Goal: Information Seeking & Learning: Check status

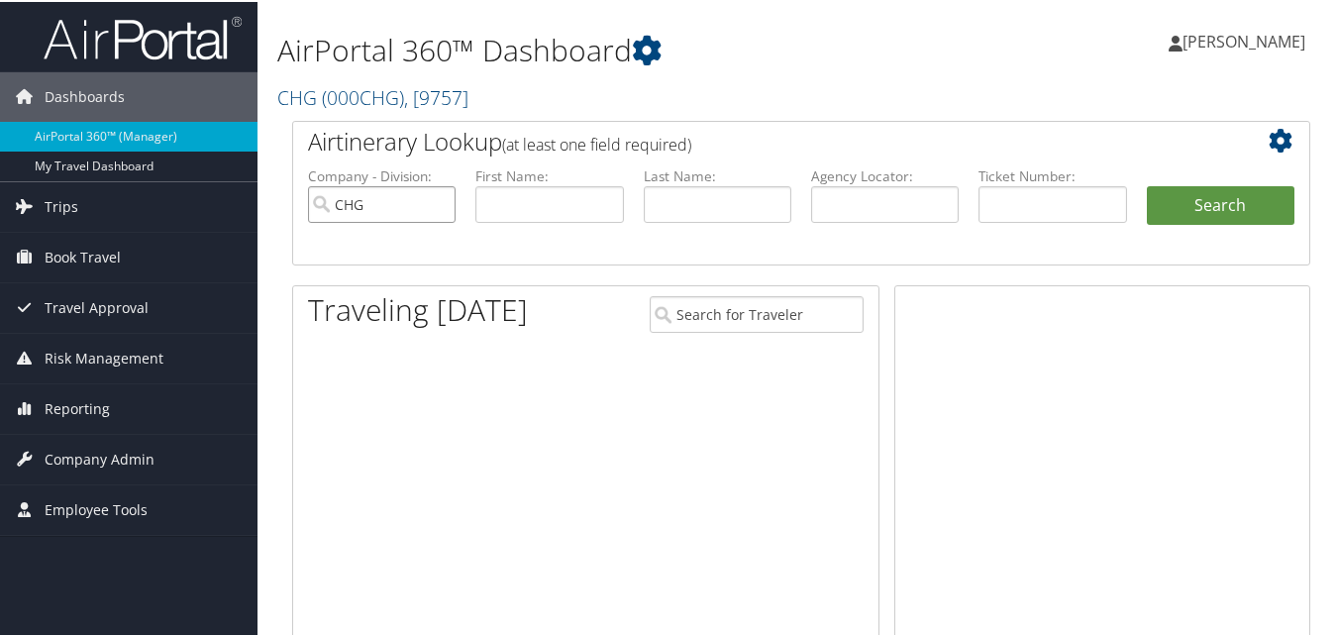
click at [439, 205] on input "CHG" at bounding box center [382, 202] width 148 height 37
click at [511, 199] on input "text" at bounding box center [549, 202] width 148 height 37
paste input "Bashar"
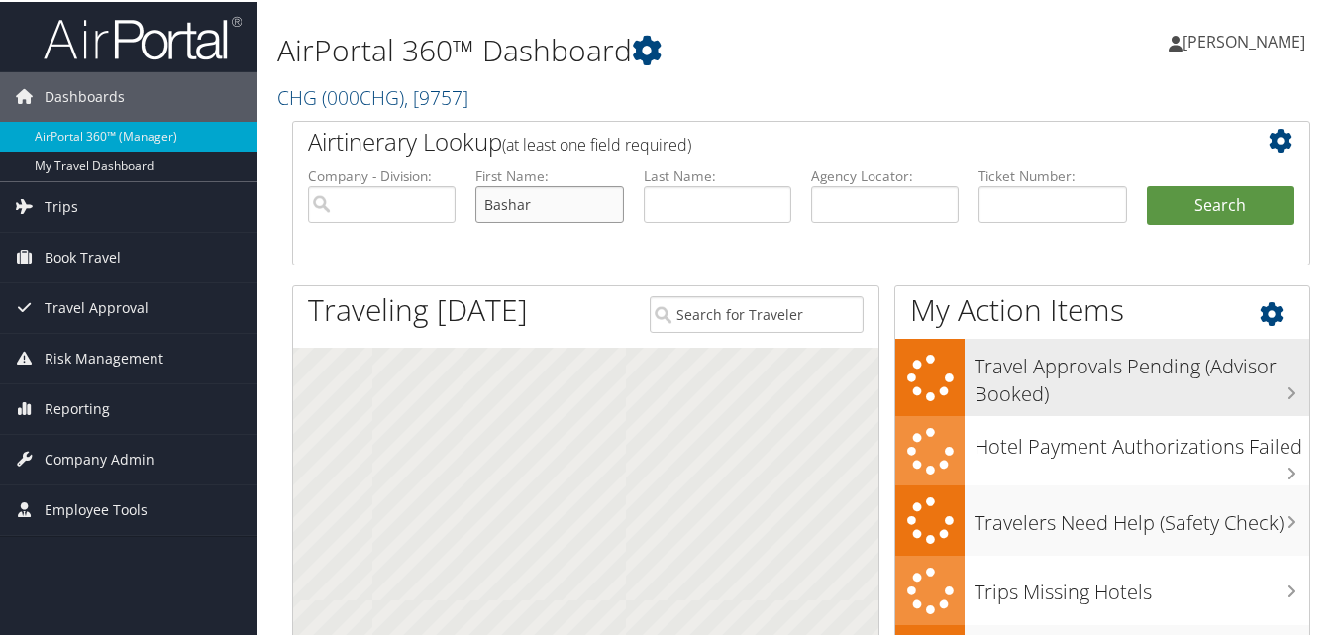
type input "Bashar"
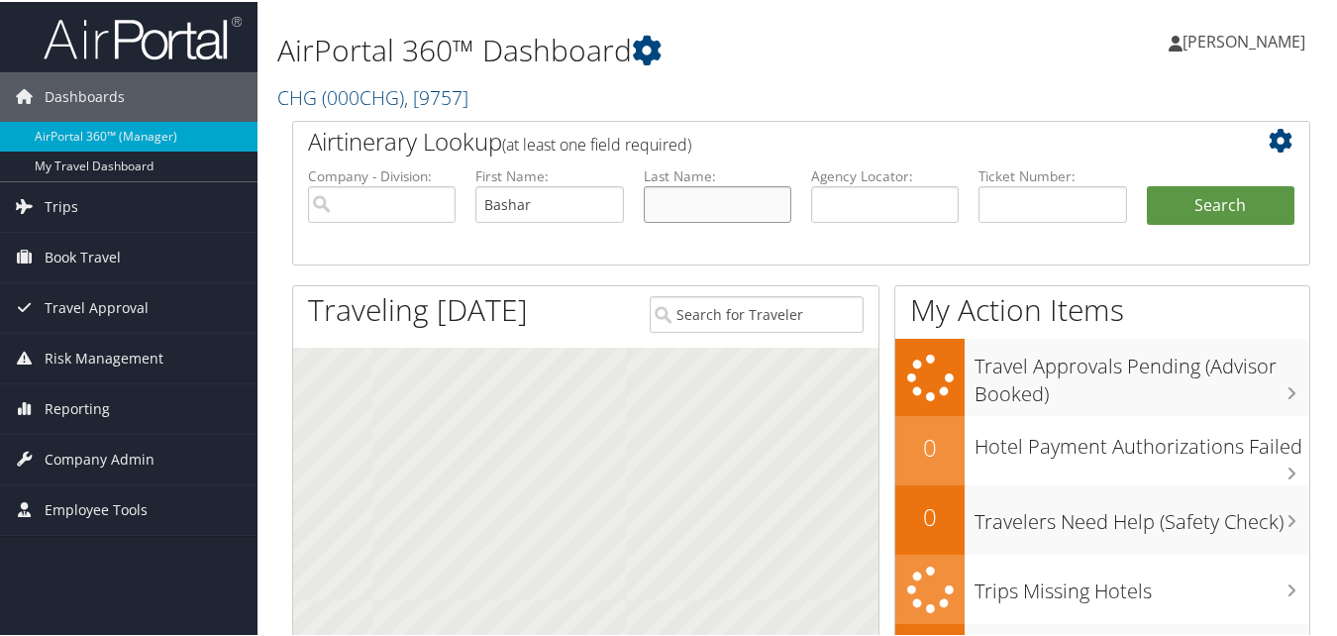
click at [743, 218] on input "text" at bounding box center [718, 202] width 148 height 37
paste input "[PERSON_NAME]"
type input "[PERSON_NAME]"
click at [1197, 205] on button "Search" at bounding box center [1220, 204] width 148 height 40
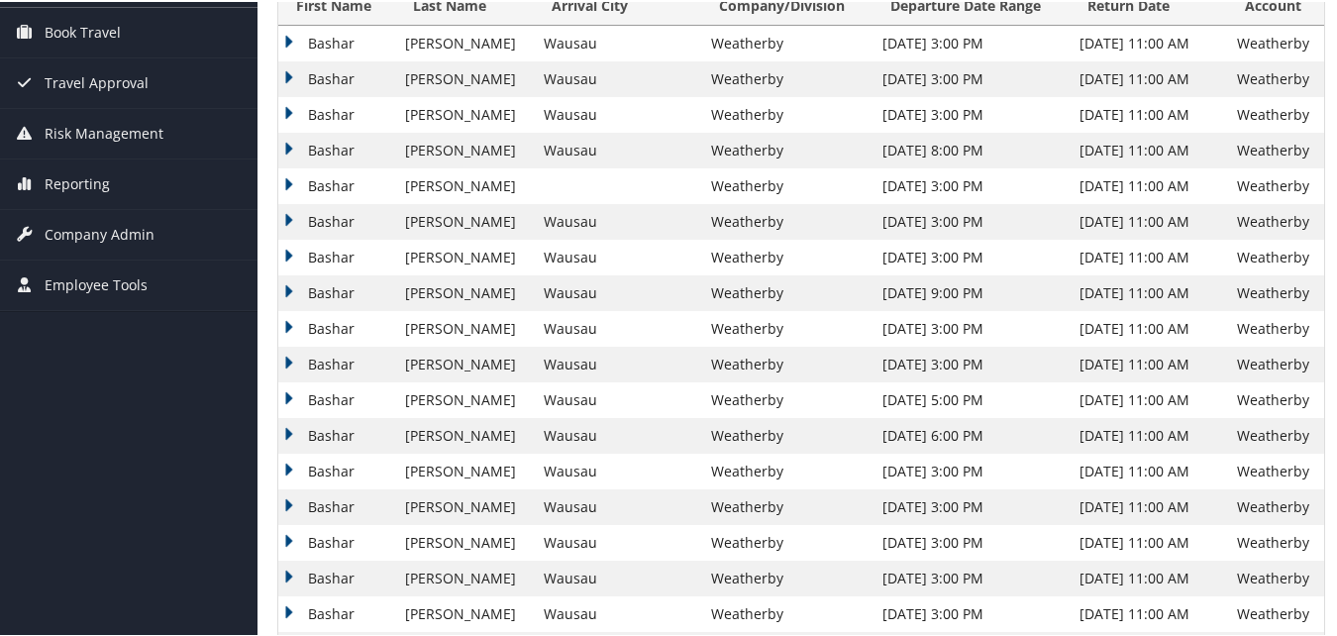
scroll to position [297, 0]
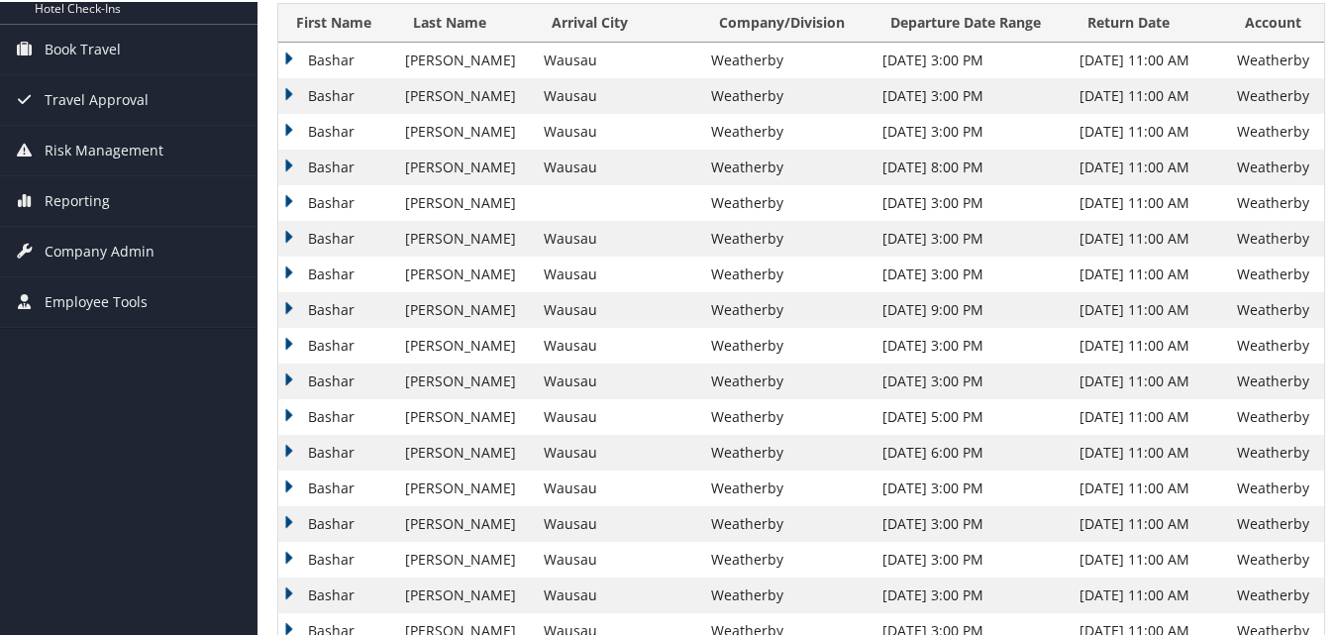
click at [288, 231] on td "Bashar" at bounding box center [337, 237] width 118 height 36
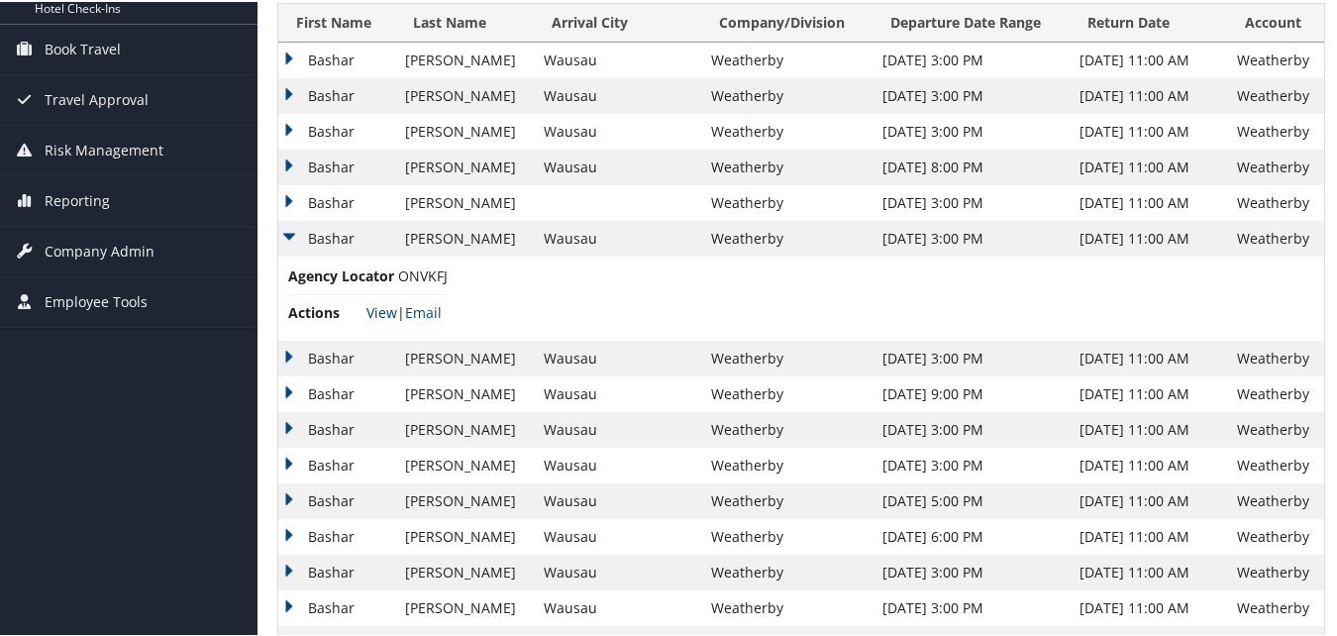
click at [379, 305] on link "View" at bounding box center [381, 310] width 31 height 19
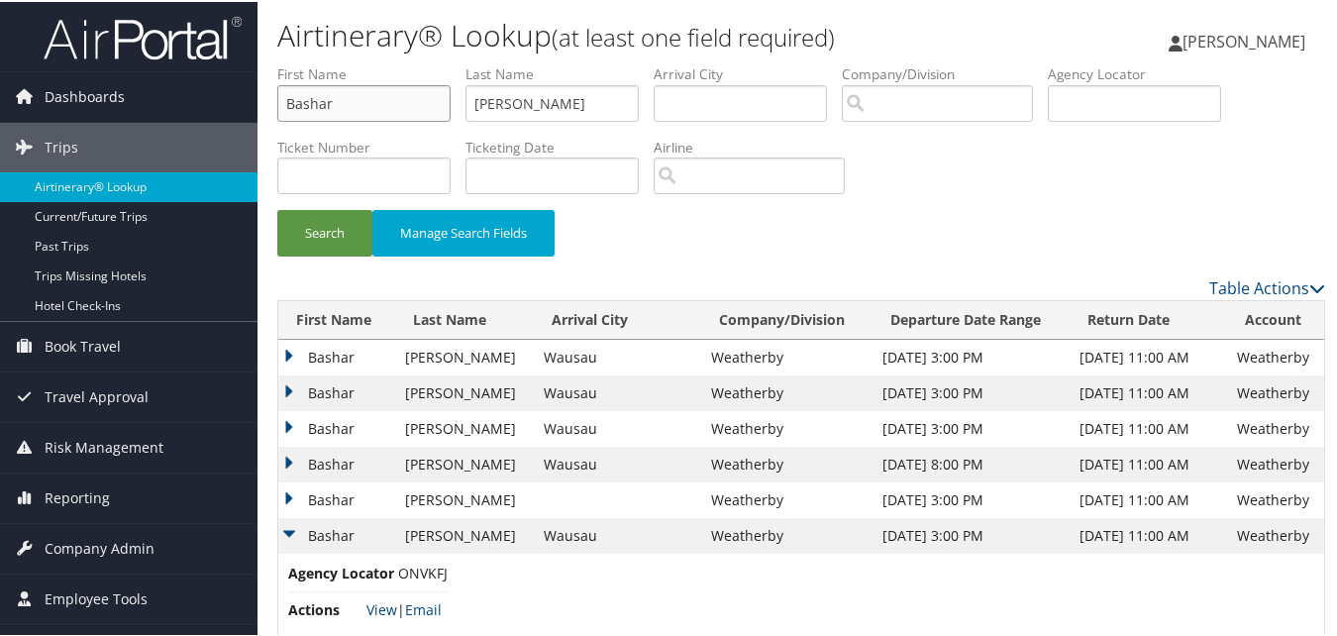
click at [422, 108] on input "Bashar" at bounding box center [363, 101] width 173 height 37
paste input "Tomas"
type input "Tomas"
click at [531, 79] on label "Last Name" at bounding box center [559, 72] width 188 height 20
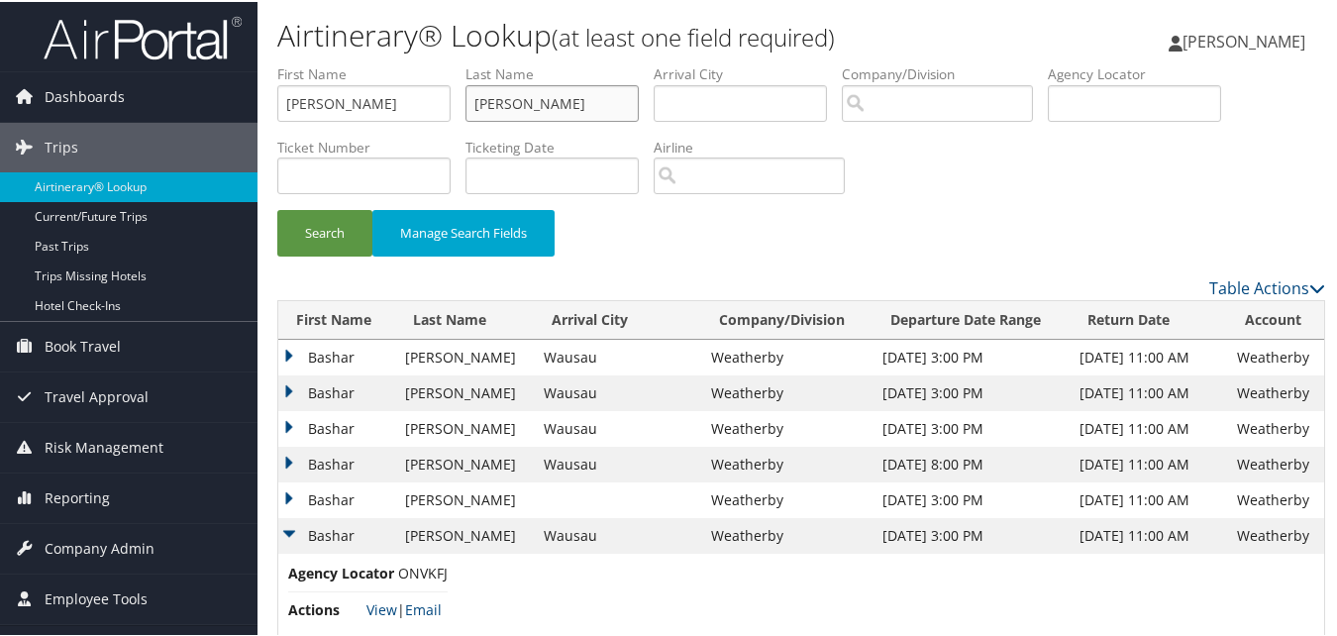
drag, startPoint x: 532, startPoint y: 82, endPoint x: 544, endPoint y: 94, distance: 16.8
click at [532, 83] on input "Omari" at bounding box center [551, 101] width 173 height 37
click at [549, 98] on input "Omari" at bounding box center [551, 101] width 173 height 37
paste input "Grant"
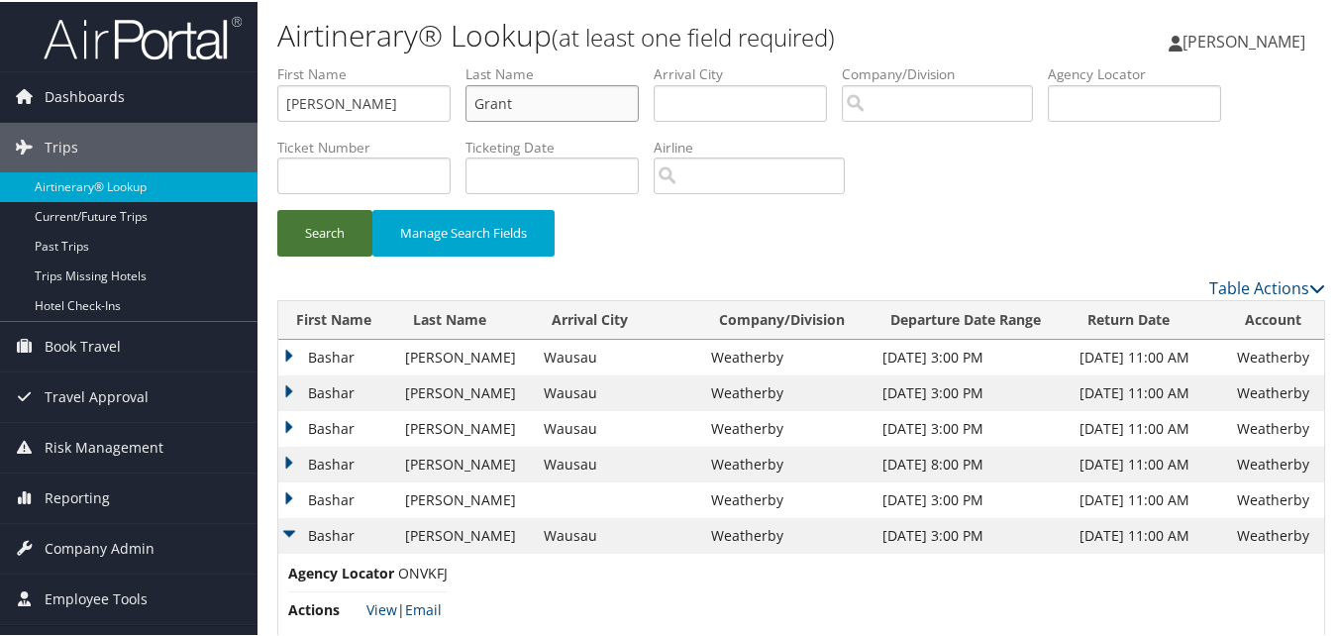
type input "Grant"
click at [308, 217] on button "Search" at bounding box center [324, 231] width 95 height 47
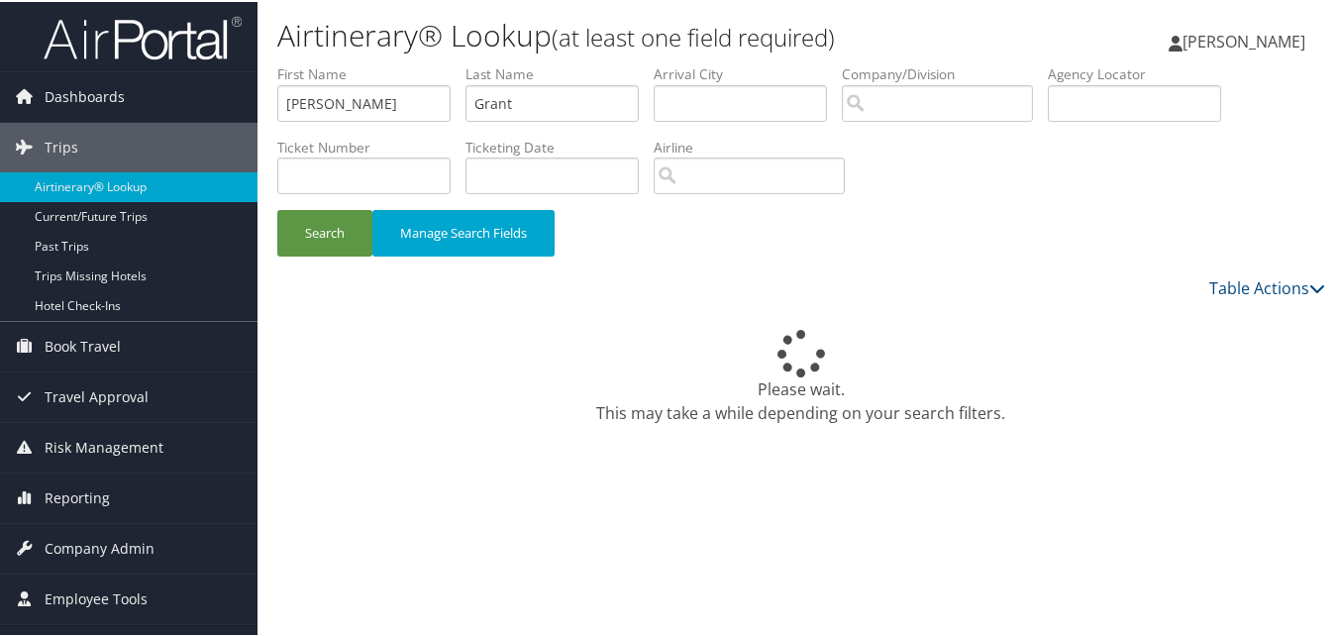
click at [675, 222] on div "Search Manage Search Fields" at bounding box center [800, 241] width 1077 height 66
click at [330, 104] on input "[PERSON_NAME]" at bounding box center [363, 101] width 173 height 37
paste input "Awai"
type input "Awais"
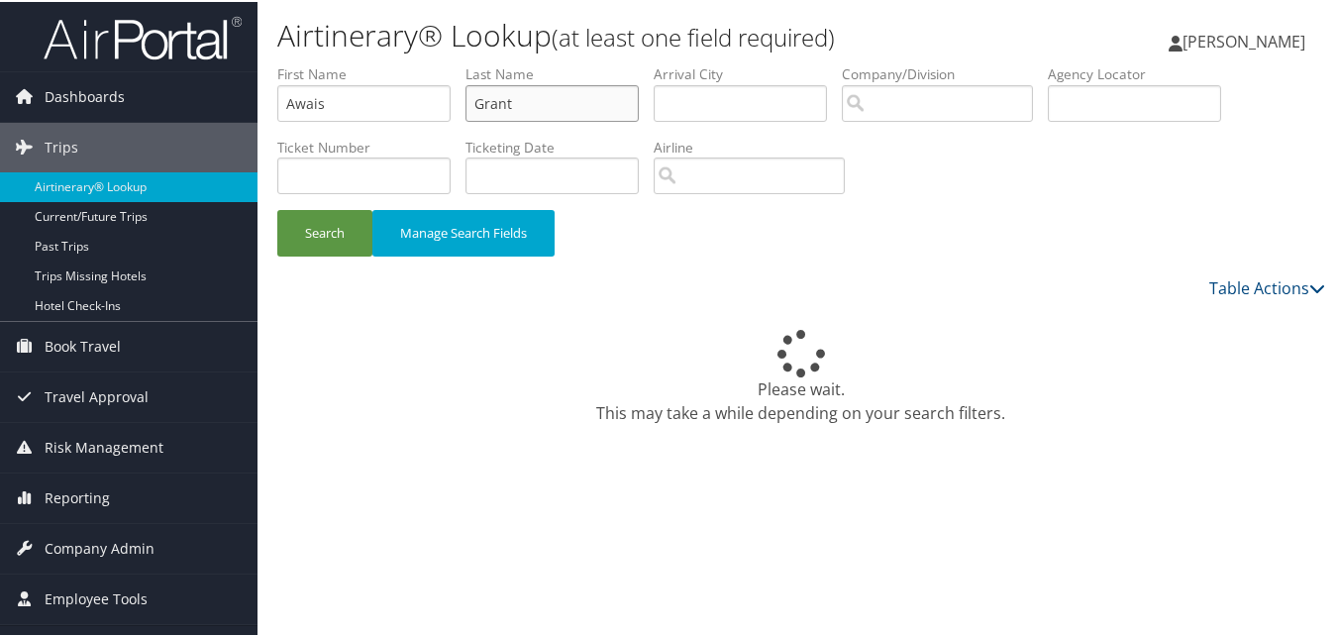
click at [515, 99] on input "Grant" at bounding box center [551, 101] width 173 height 37
paste input "Ahmed"
type input "Ahmed"
click at [332, 251] on button "Search" at bounding box center [324, 231] width 95 height 47
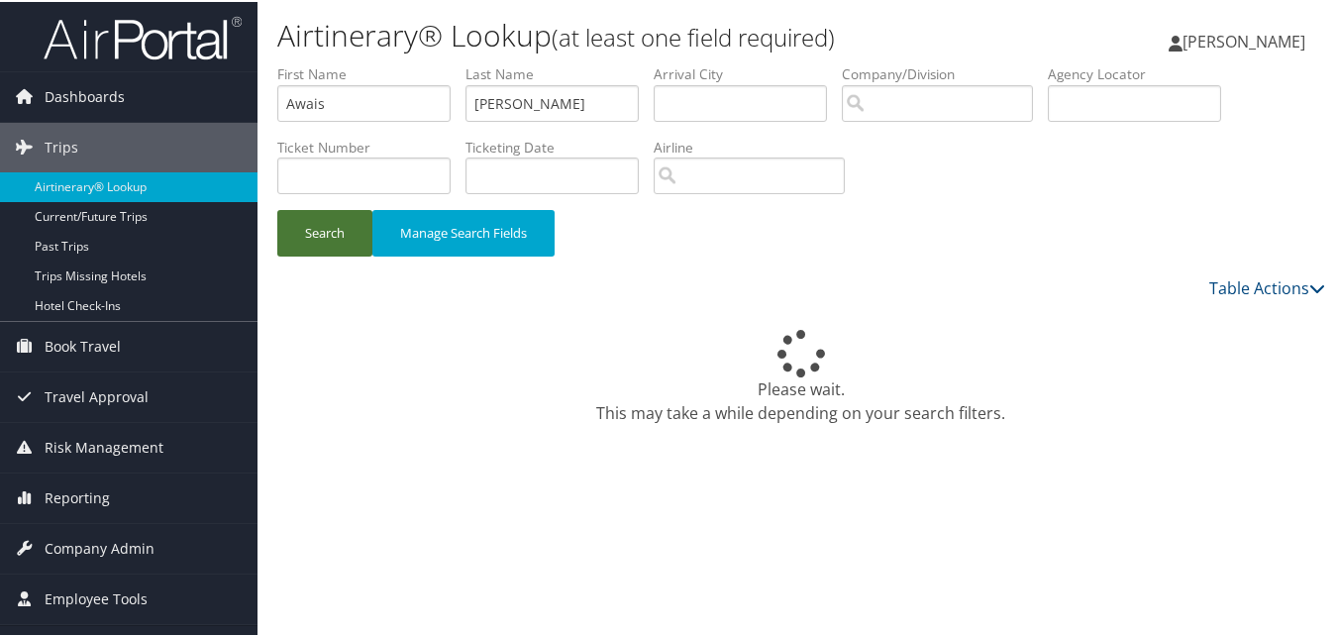
click at [315, 238] on button "Search" at bounding box center [324, 231] width 95 height 47
click at [361, 97] on input "Awais" at bounding box center [363, 101] width 173 height 37
paste input "Samiksha"
type input "Samiksha"
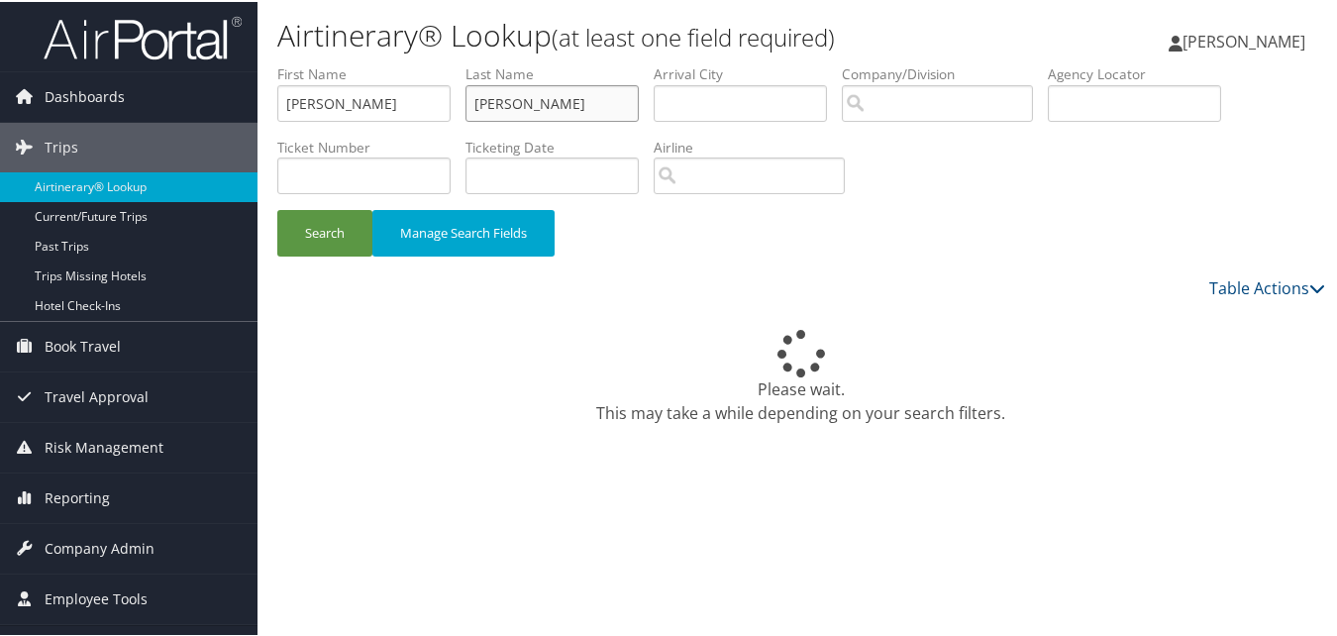
click at [540, 84] on input "Ahmed" at bounding box center [551, 101] width 173 height 37
paste input "Bansal"
type input "Bansal"
click at [309, 240] on button "Search" at bounding box center [324, 231] width 95 height 47
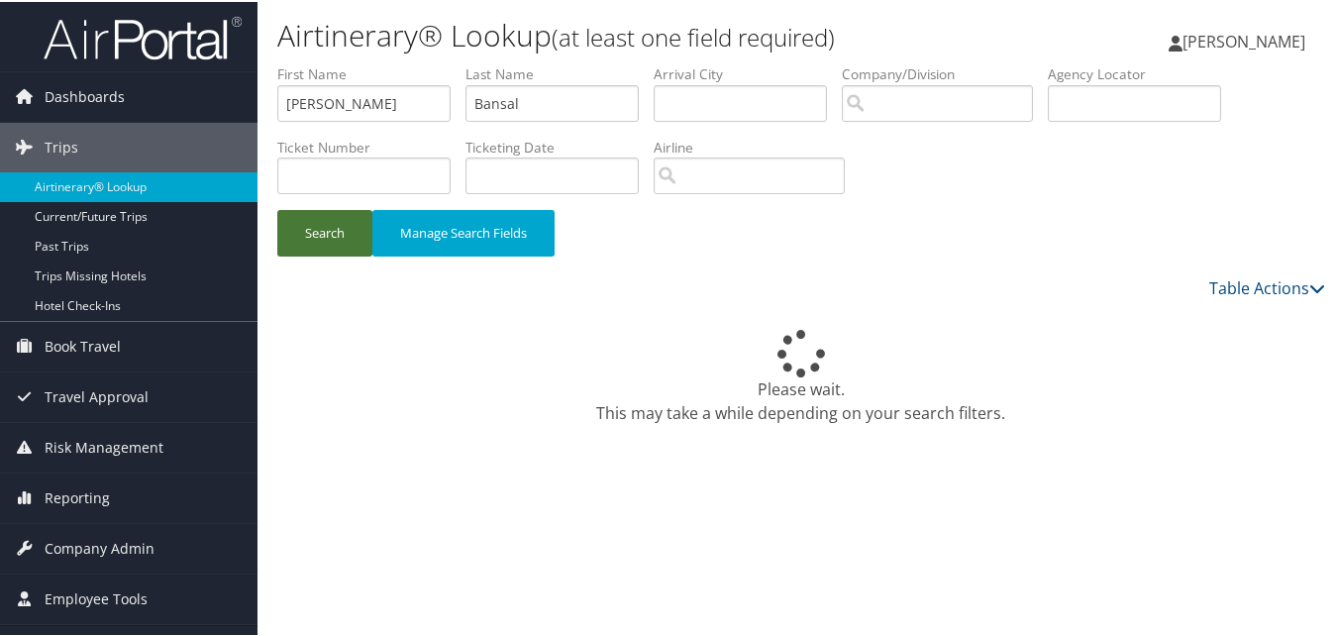
click at [309, 240] on button "Search" at bounding box center [324, 231] width 95 height 47
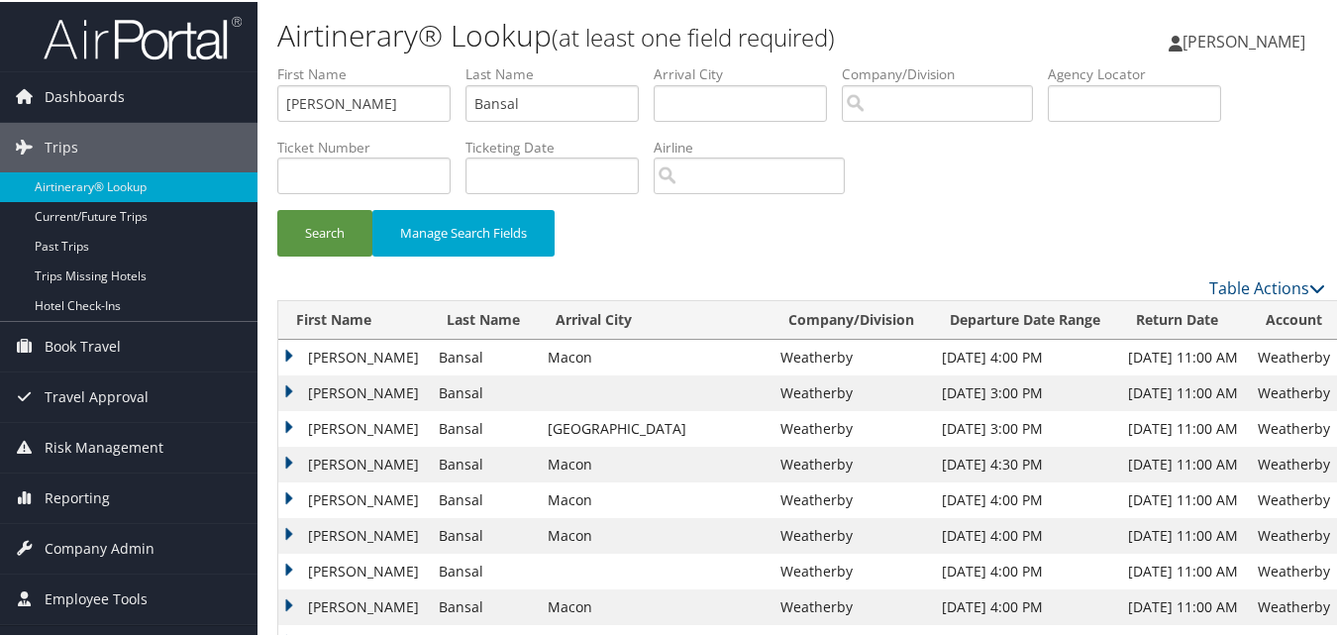
click at [291, 460] on td "Samiksha" at bounding box center [353, 463] width 150 height 36
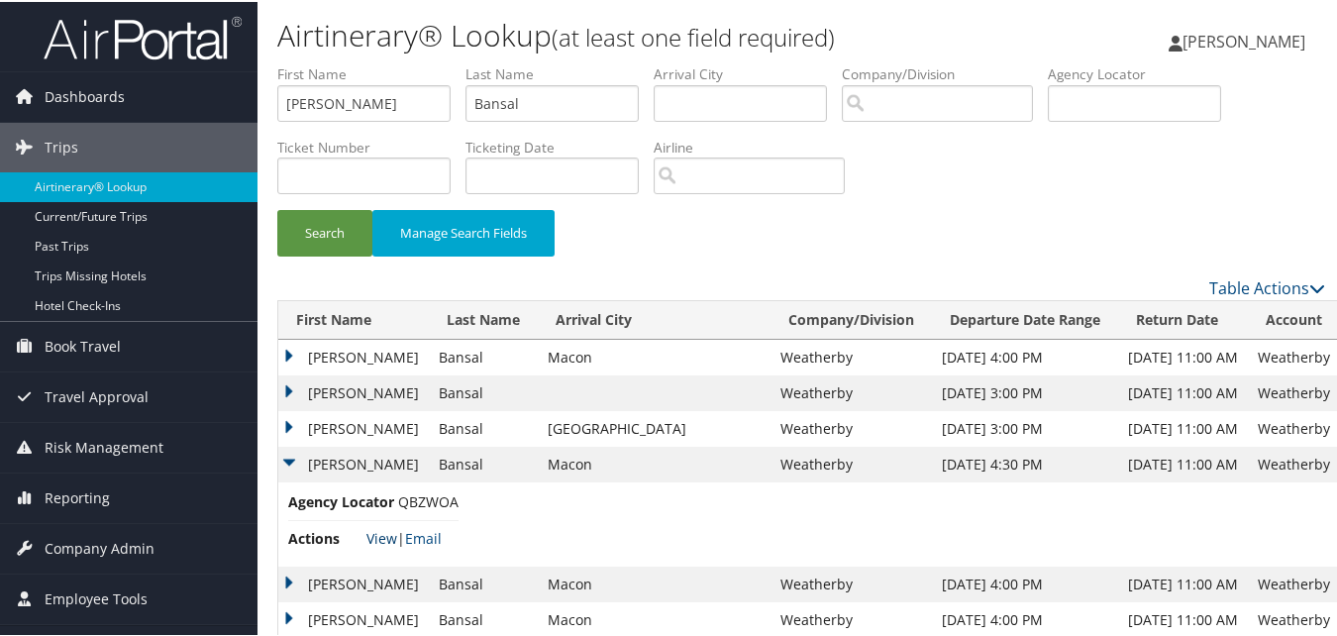
click at [382, 540] on link "View" at bounding box center [381, 536] width 31 height 19
click at [385, 102] on input "Samiksha" at bounding box center [363, 101] width 173 height 37
paste input "unil"
type input "Sunil"
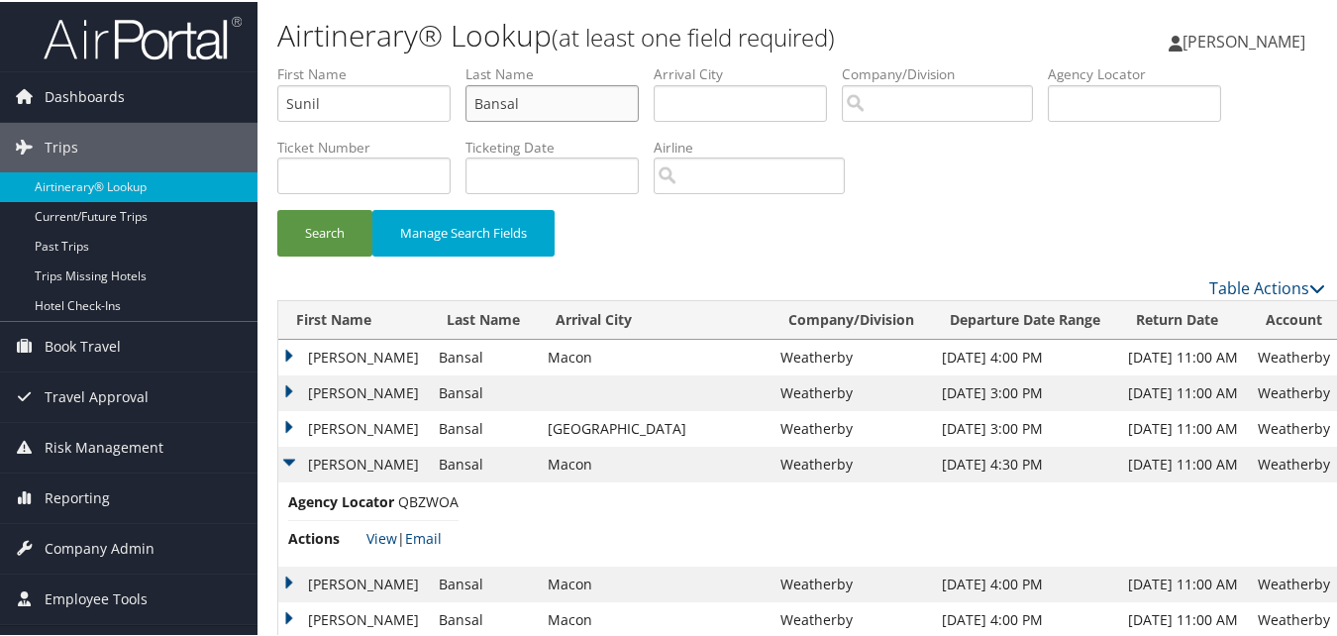
click at [487, 91] on input "Bansal" at bounding box center [551, 101] width 173 height 37
paste input "Gotru"
type input "Gotru"
click at [324, 247] on button "Search" at bounding box center [324, 231] width 95 height 47
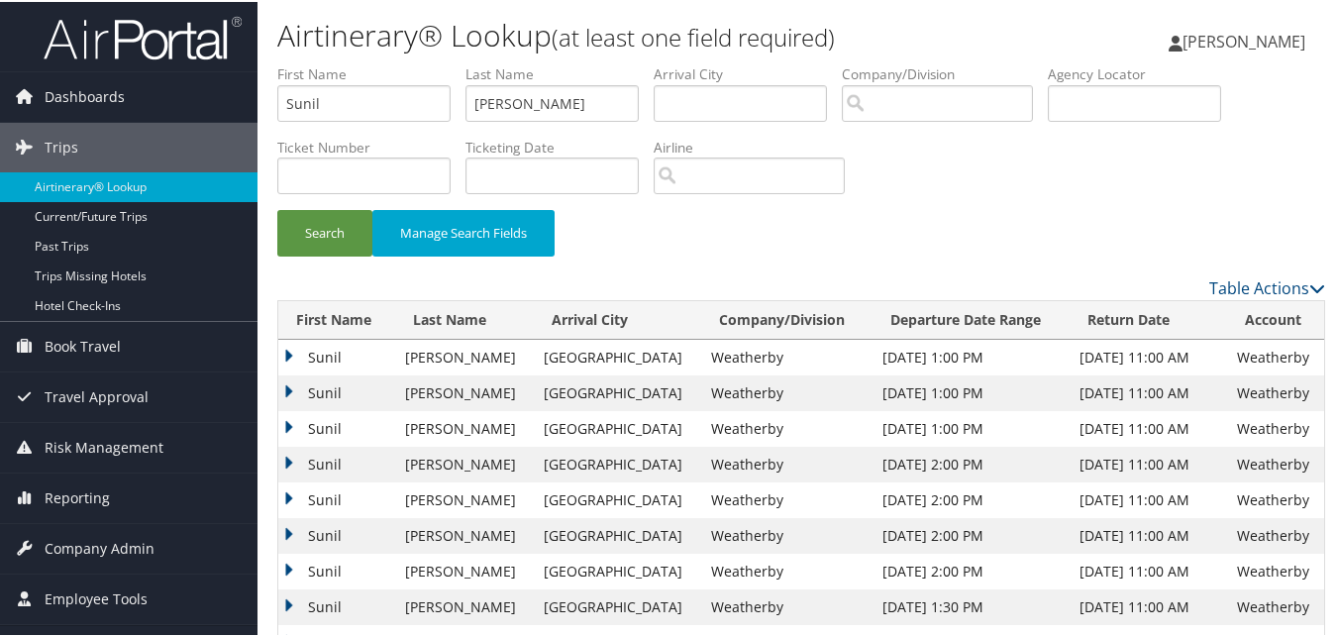
click at [293, 423] on td "Sunil" at bounding box center [337, 427] width 118 height 36
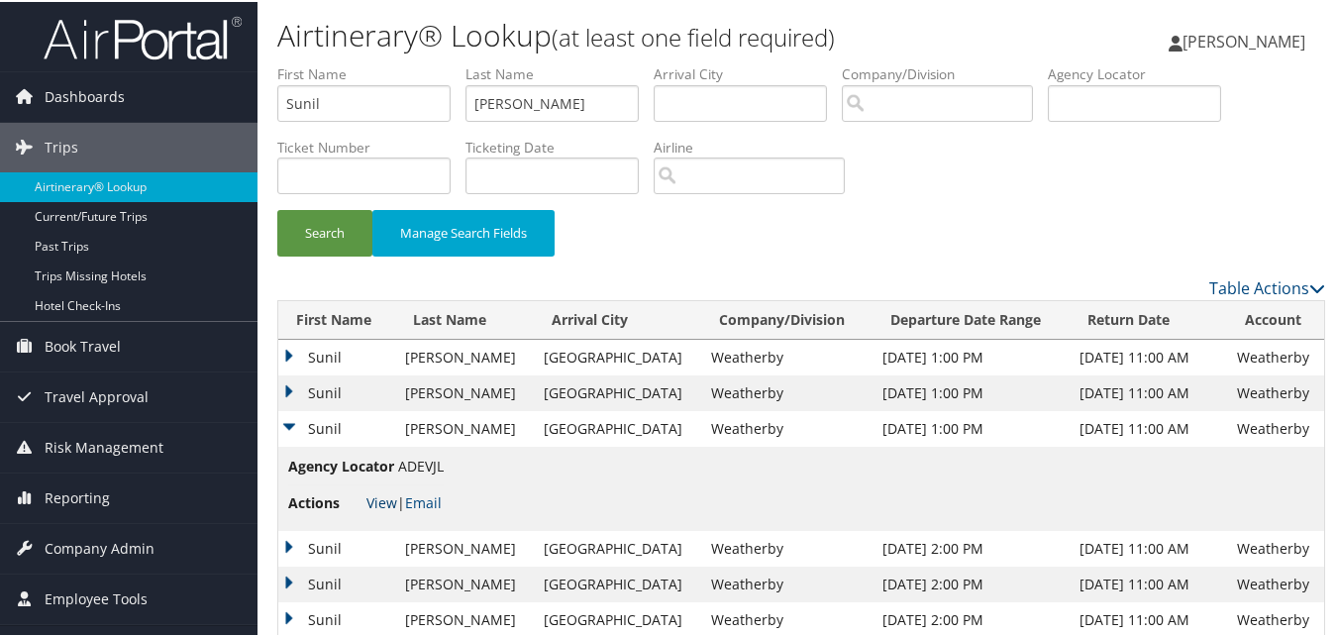
click at [379, 500] on link "View" at bounding box center [381, 500] width 31 height 19
click at [405, 106] on input "Sunil" at bounding box center [363, 101] width 173 height 37
paste input "Jeffrey"
type input "Jeffrey"
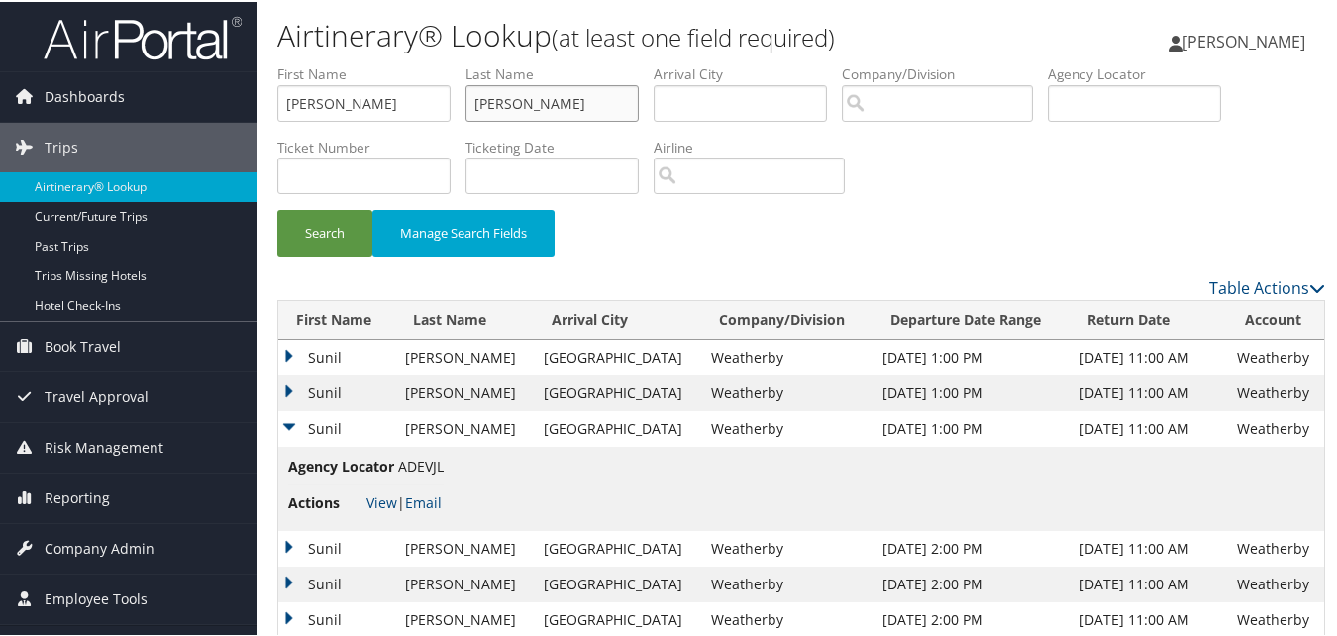
paste input "Fanning"
click at [592, 106] on input "Gotru" at bounding box center [551, 101] width 173 height 37
type input "Fanning"
click at [349, 231] on button "Search" at bounding box center [324, 231] width 95 height 47
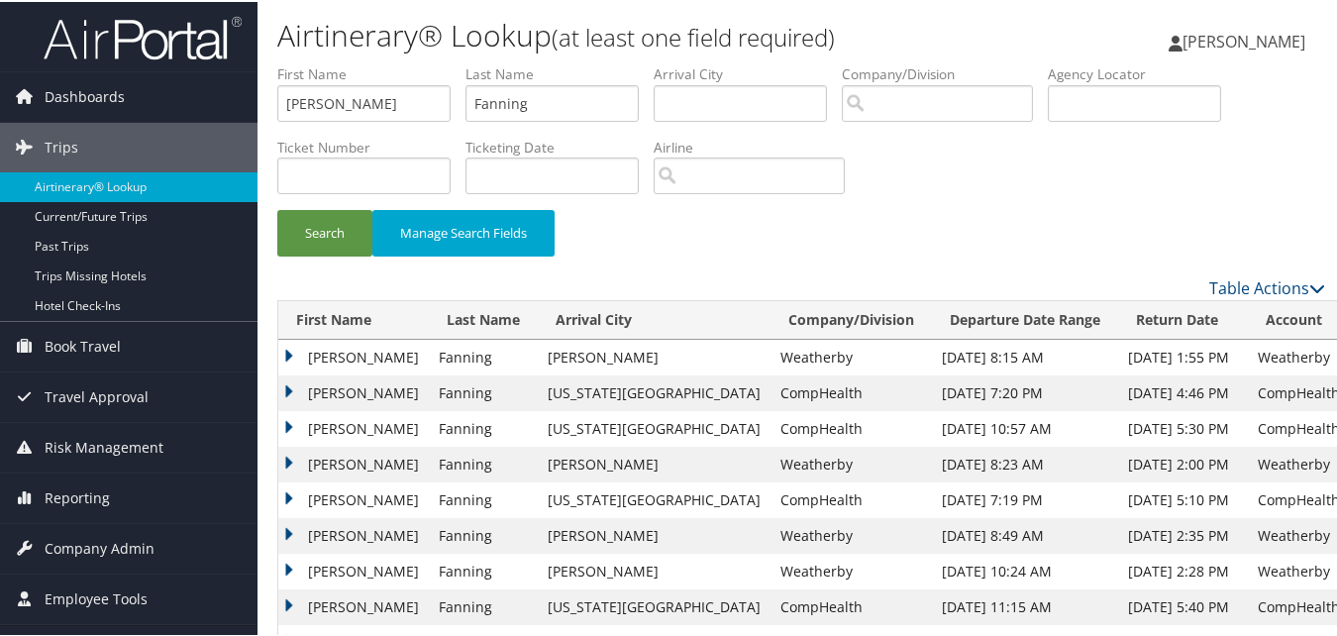
click at [296, 428] on td "Jeffrey" at bounding box center [353, 427] width 150 height 36
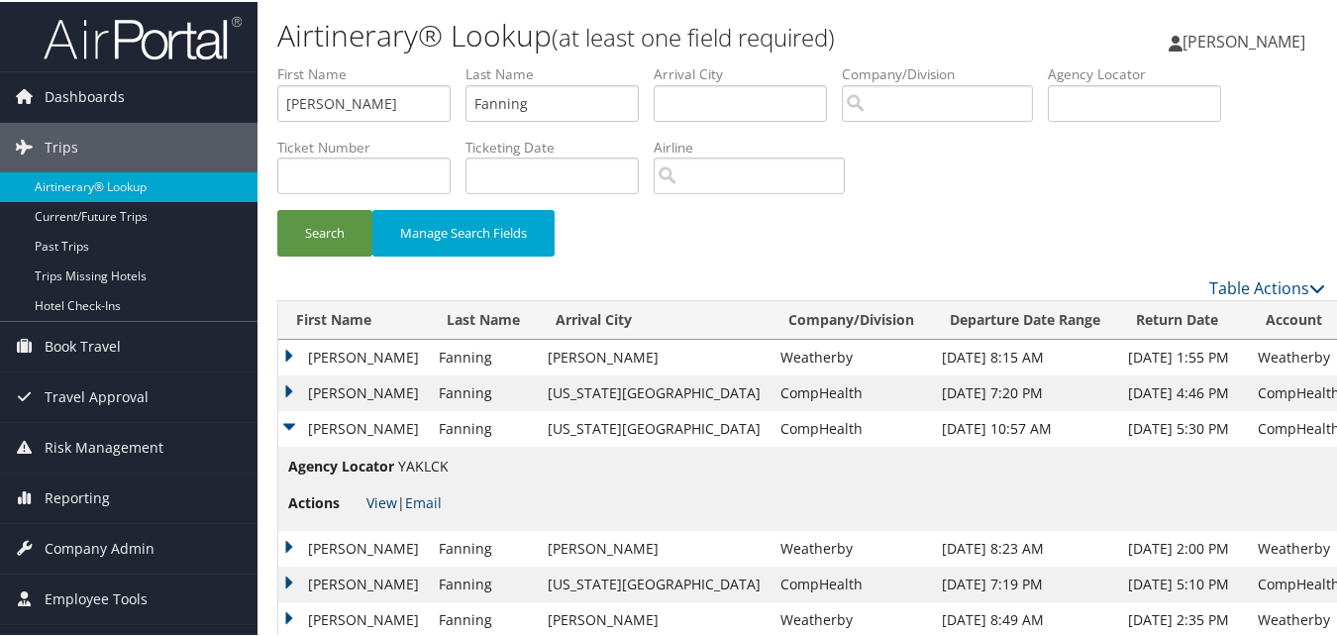
click at [371, 499] on link "View" at bounding box center [381, 500] width 31 height 19
click at [376, 93] on input "Jeffrey" at bounding box center [363, 101] width 173 height 37
paste input "Manal"
type input "Manal"
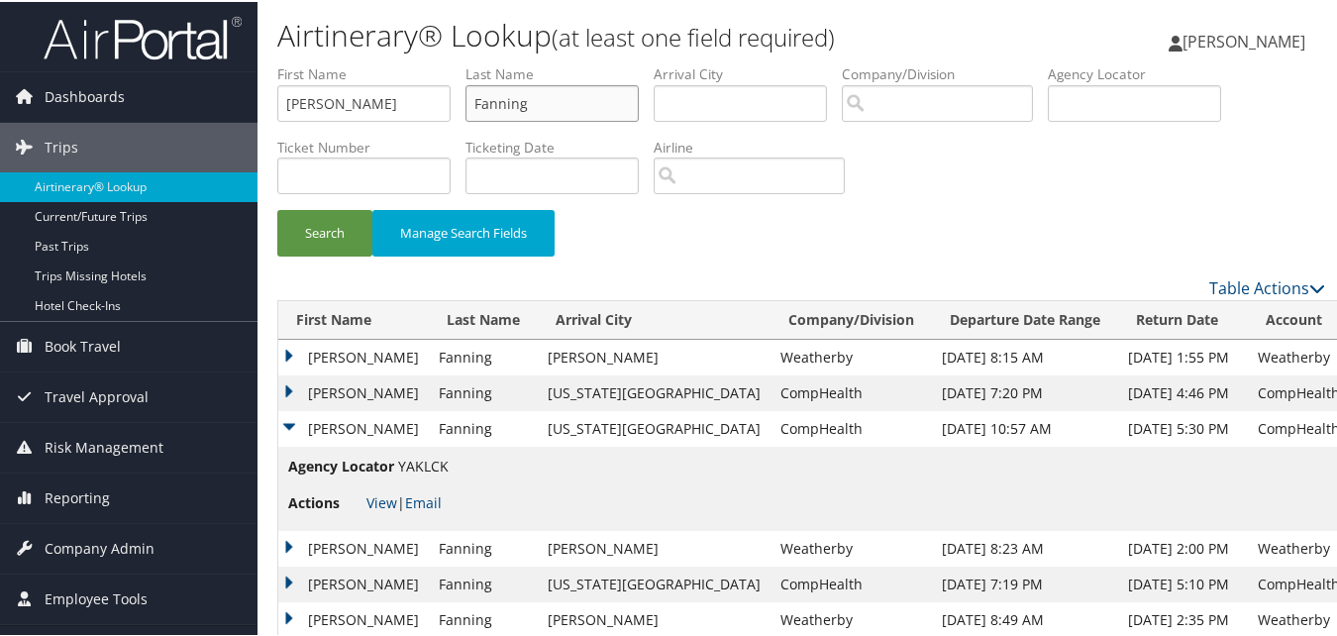
click at [522, 105] on input "Fanning" at bounding box center [551, 101] width 173 height 37
paste input "Moustafa"
type input "Moustafa"
click at [319, 248] on button "Search" at bounding box center [324, 231] width 95 height 47
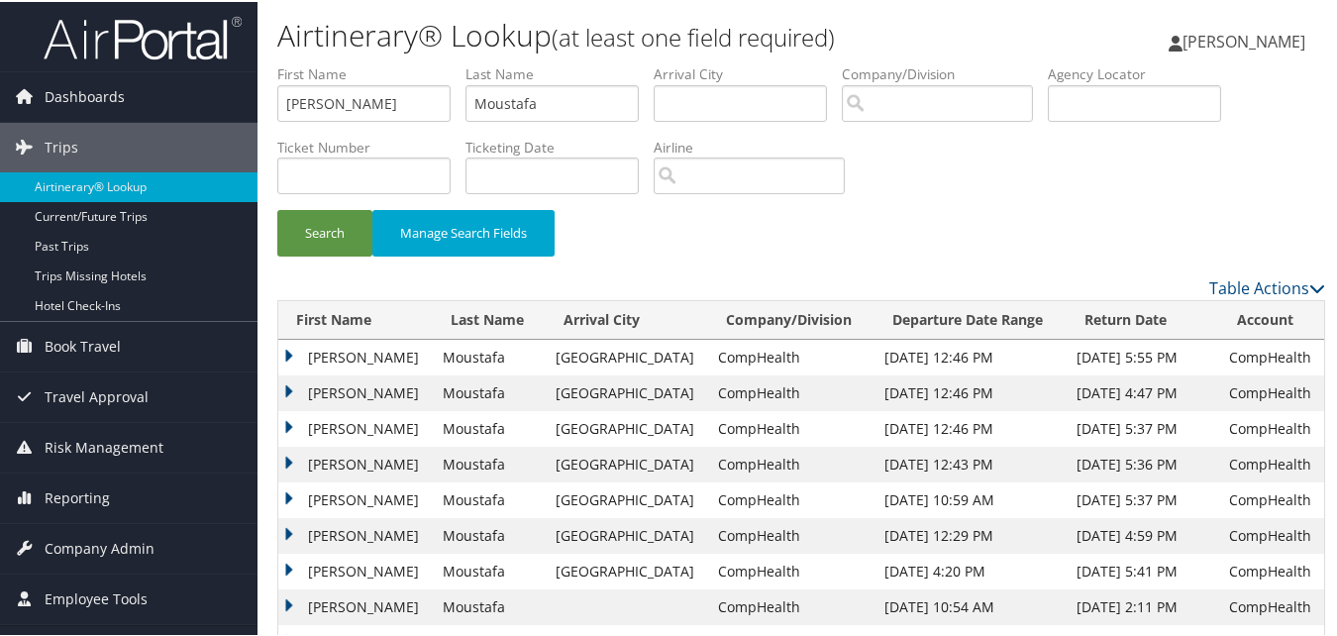
click at [288, 425] on td "Manal" at bounding box center [355, 427] width 154 height 36
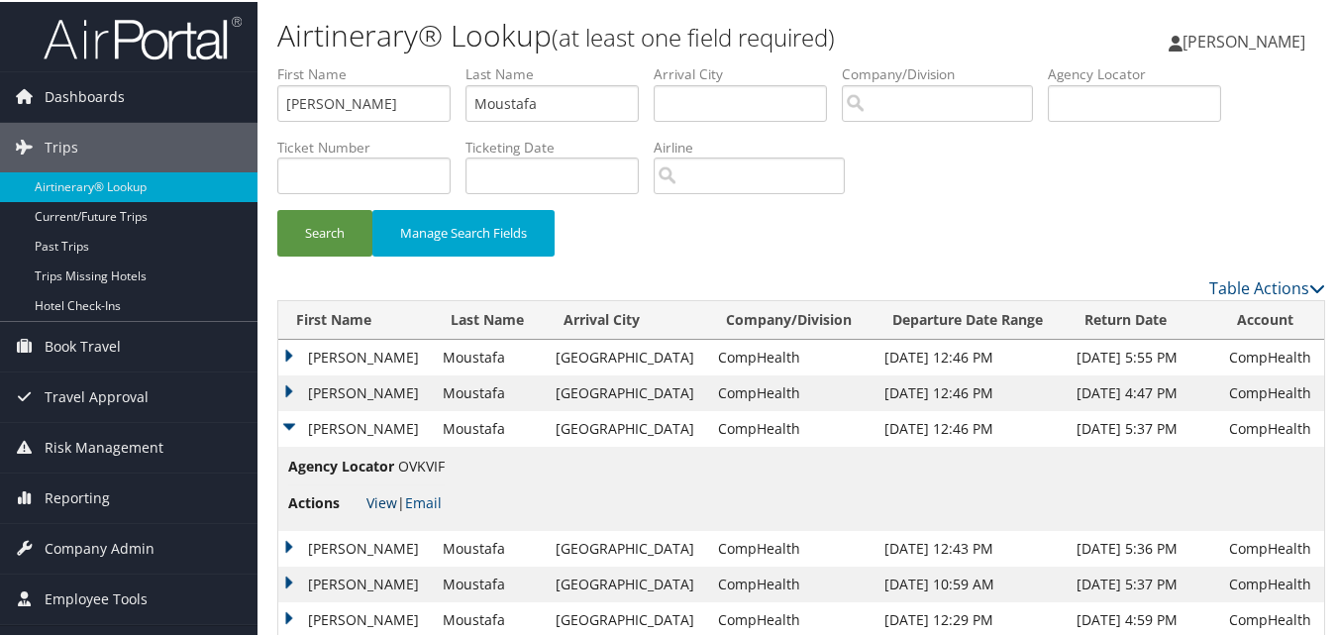
click at [380, 494] on link "View" at bounding box center [381, 500] width 31 height 19
click at [331, 85] on input "Manal" at bounding box center [363, 101] width 173 height 37
paste input "Awais"
type input "Awais"
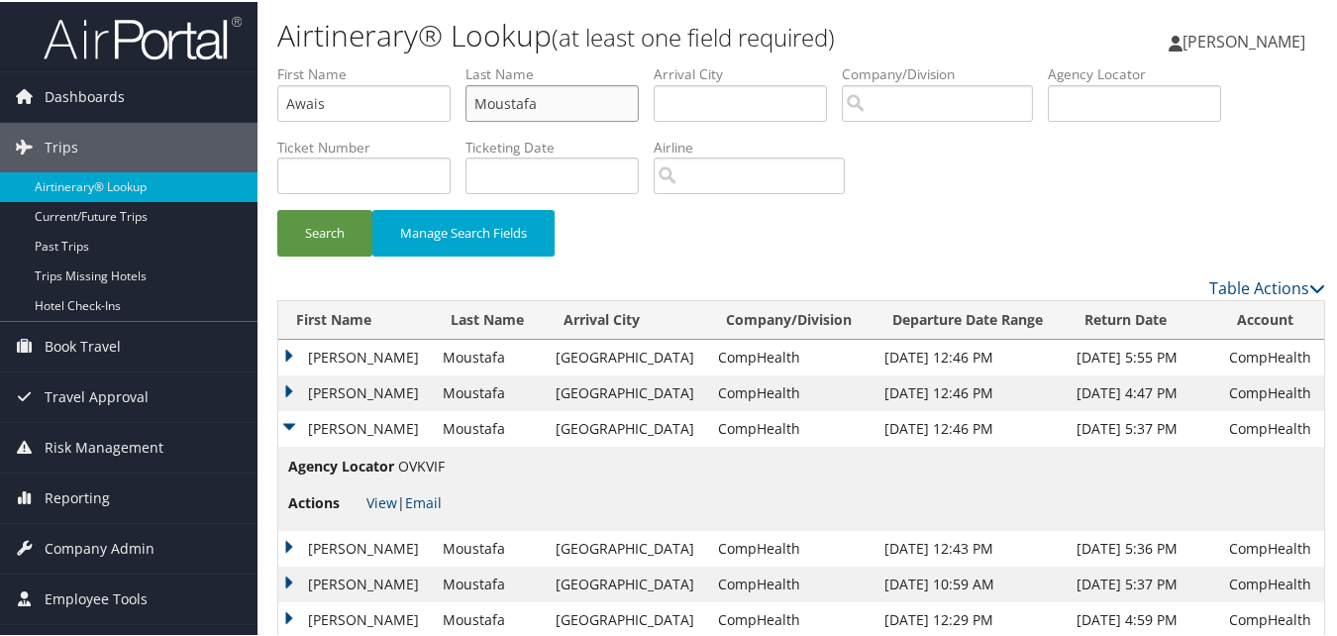
click at [576, 110] on input "Moustafa" at bounding box center [551, 101] width 173 height 37
paste input "Ahmed"
type input "Ahmed"
click at [364, 227] on button "Search" at bounding box center [324, 231] width 95 height 47
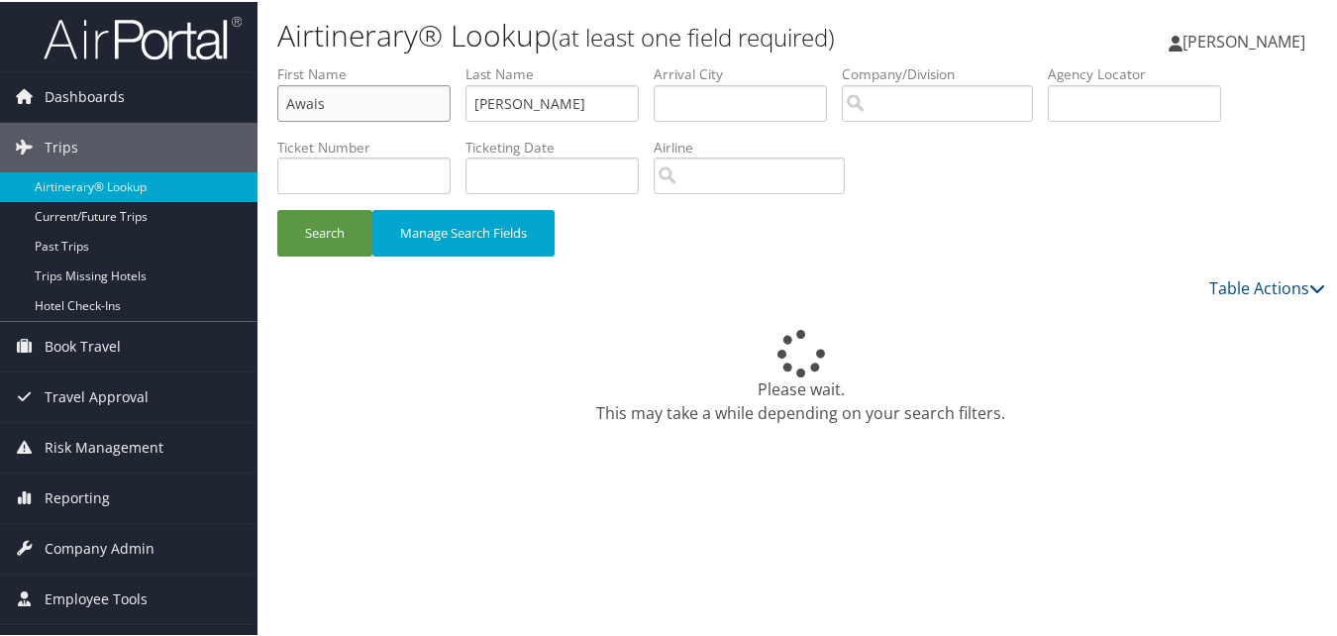
click at [383, 111] on input "Awais" at bounding box center [363, 101] width 173 height 37
paste input "Toma"
type input "Tomas"
click at [576, 97] on input "Ahmed" at bounding box center [551, 101] width 173 height 37
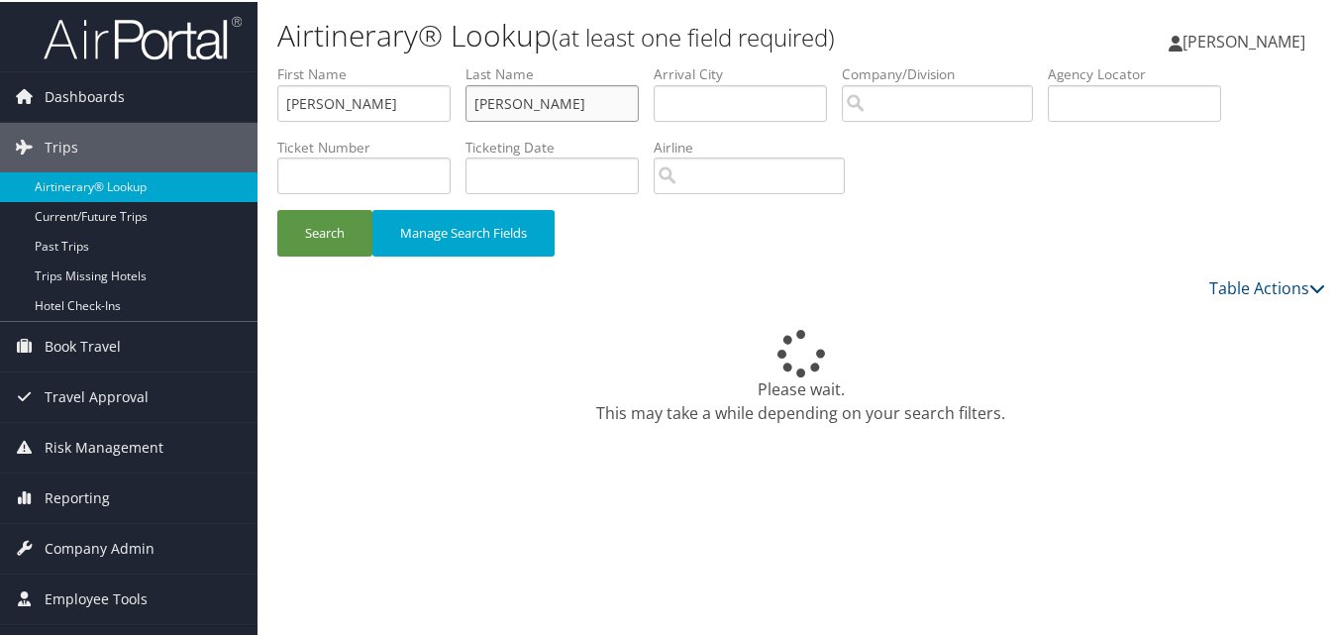
click at [576, 97] on input "Ahmed" at bounding box center [551, 101] width 173 height 37
paste input "Grant"
type input "Grant"
click at [329, 235] on button "Search" at bounding box center [324, 231] width 95 height 47
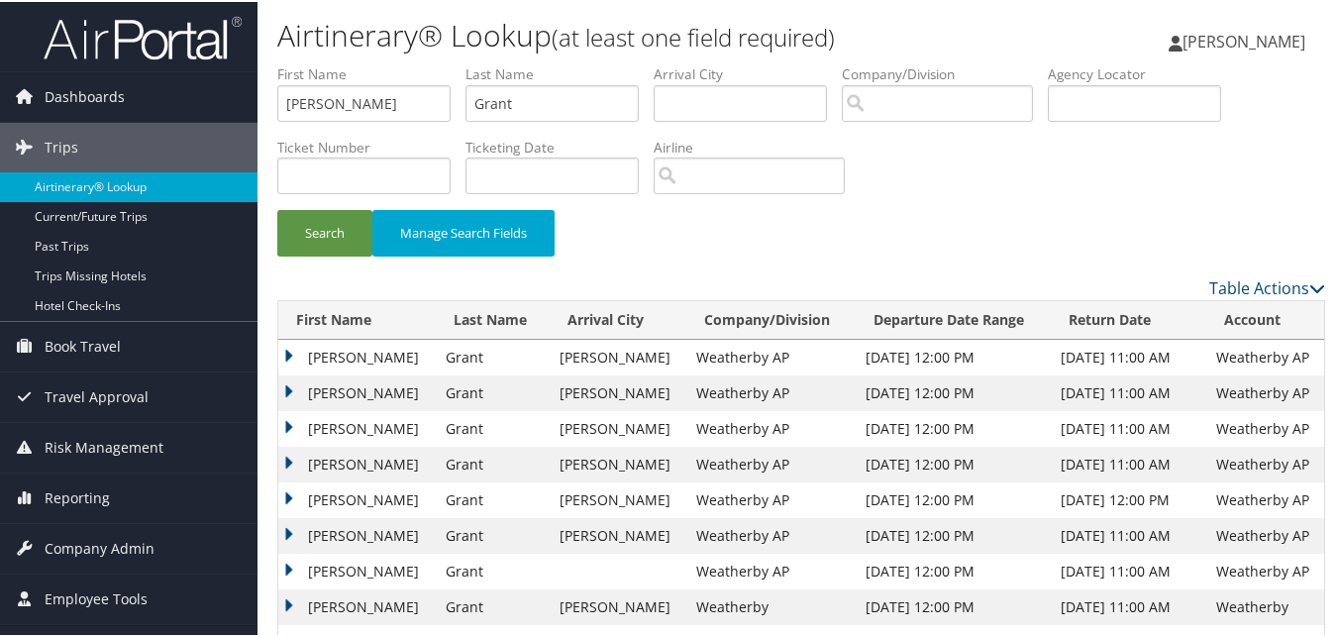
click at [286, 388] on td "Tomas" at bounding box center [356, 391] width 157 height 36
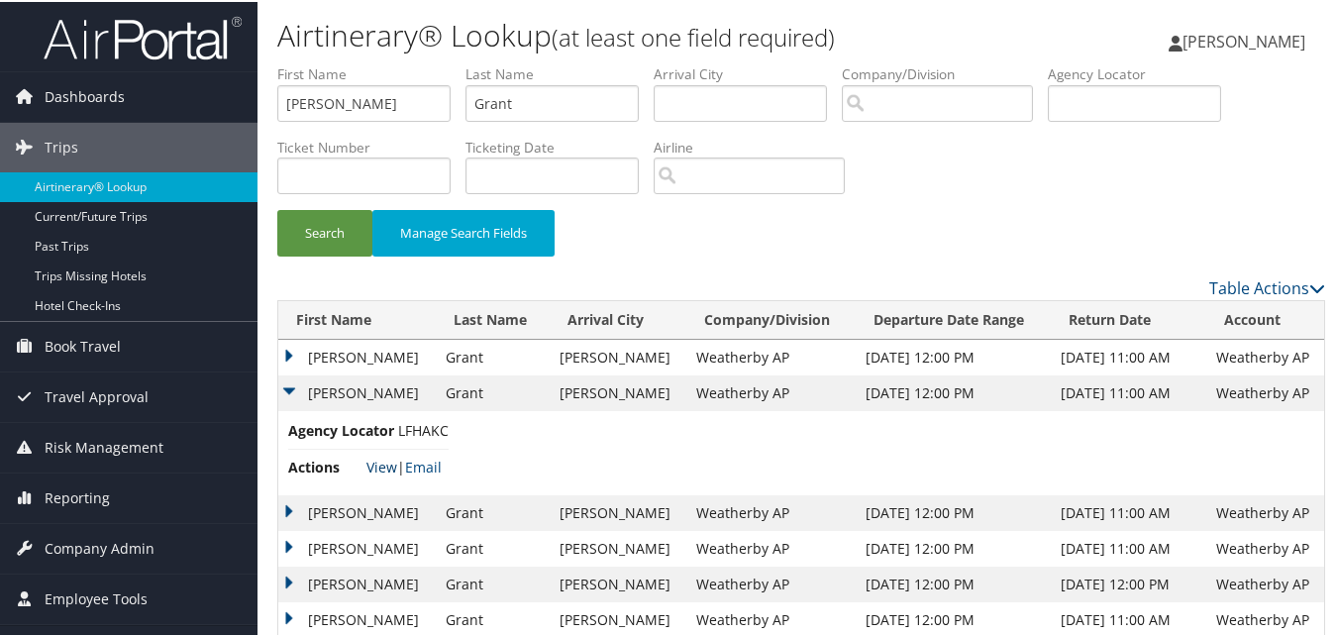
click at [372, 464] on link "View" at bounding box center [381, 464] width 31 height 19
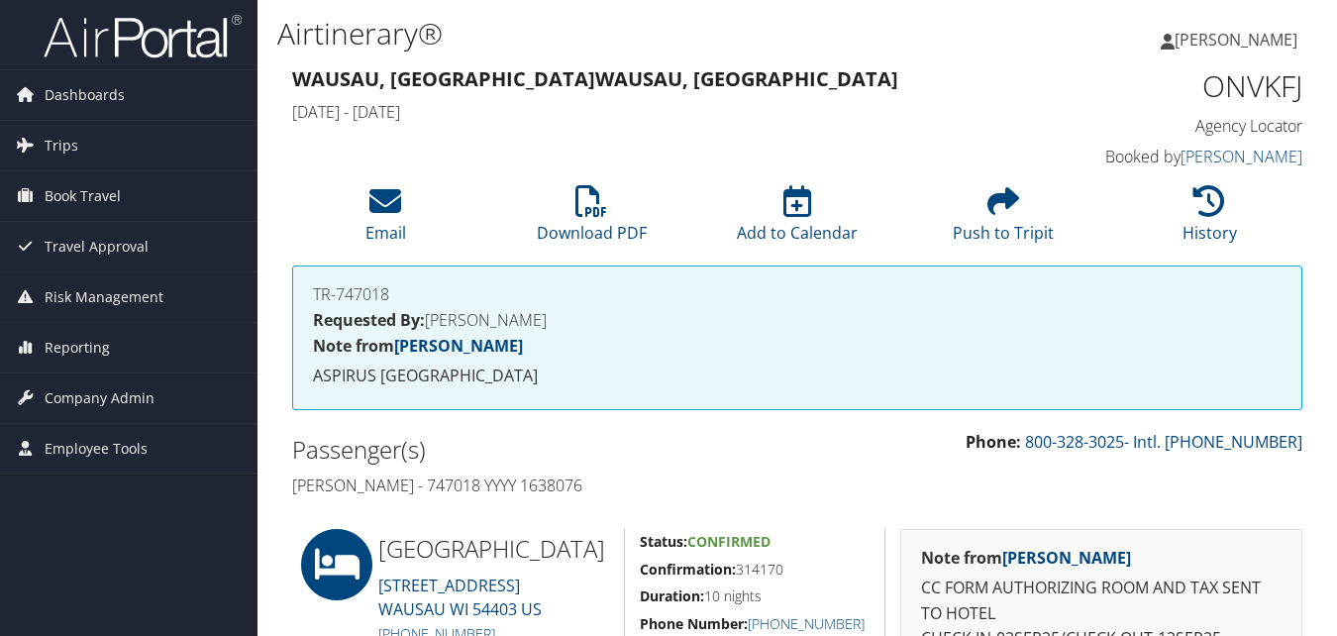
scroll to position [495, 0]
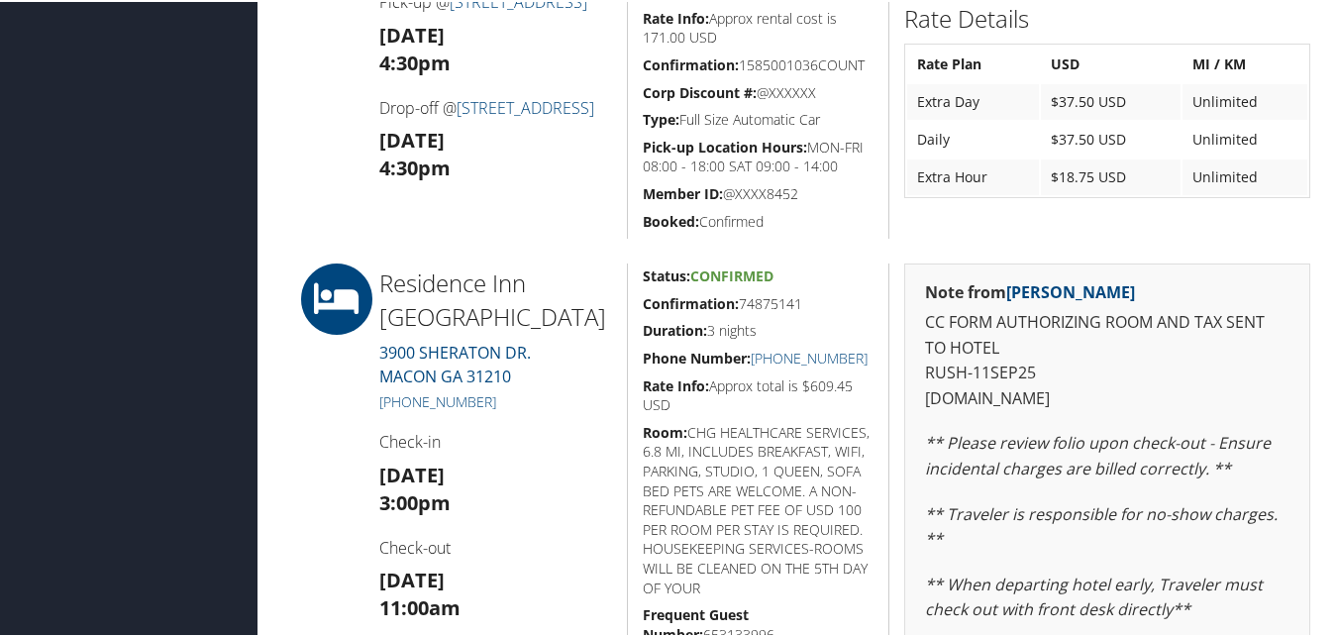
scroll to position [693, 0]
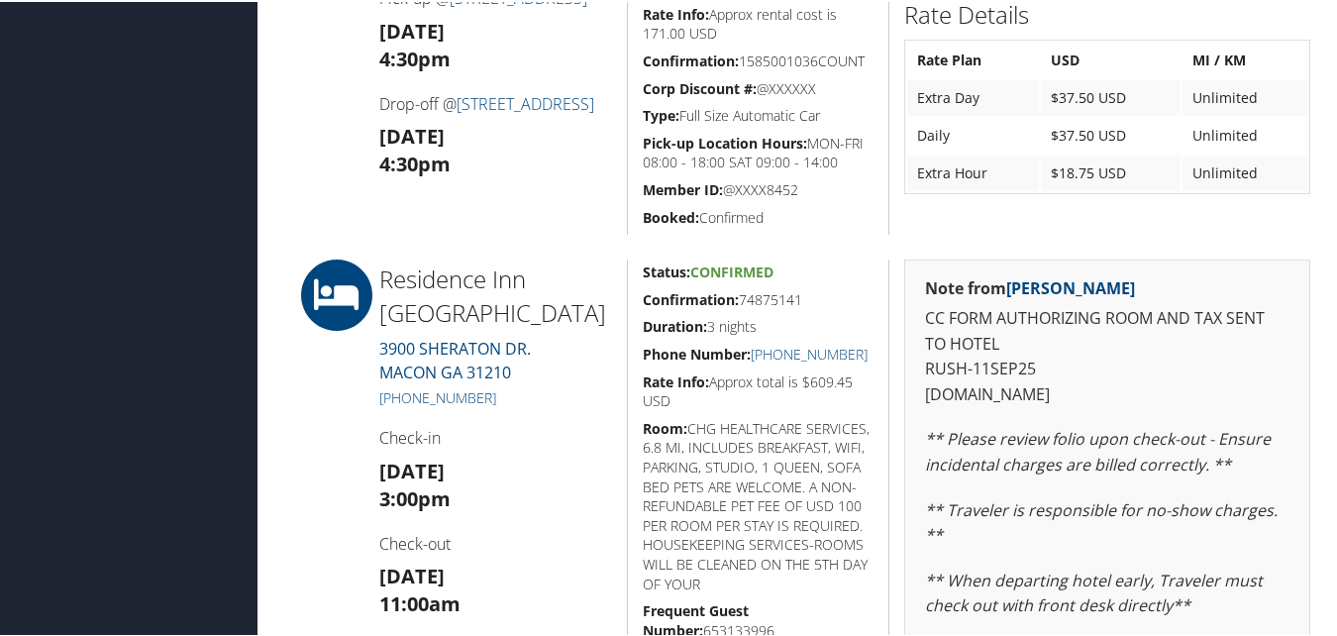
drag, startPoint x: 634, startPoint y: 294, endPoint x: 801, endPoint y: 299, distance: 167.4
click at [801, 299] on div "Status: Confirmed Confirmation: 74875141 Duration: 3 nights Phone Number: +1 (4…" at bounding box center [758, 563] width 262 height 613
copy h5 "Confirmation: 74875141"
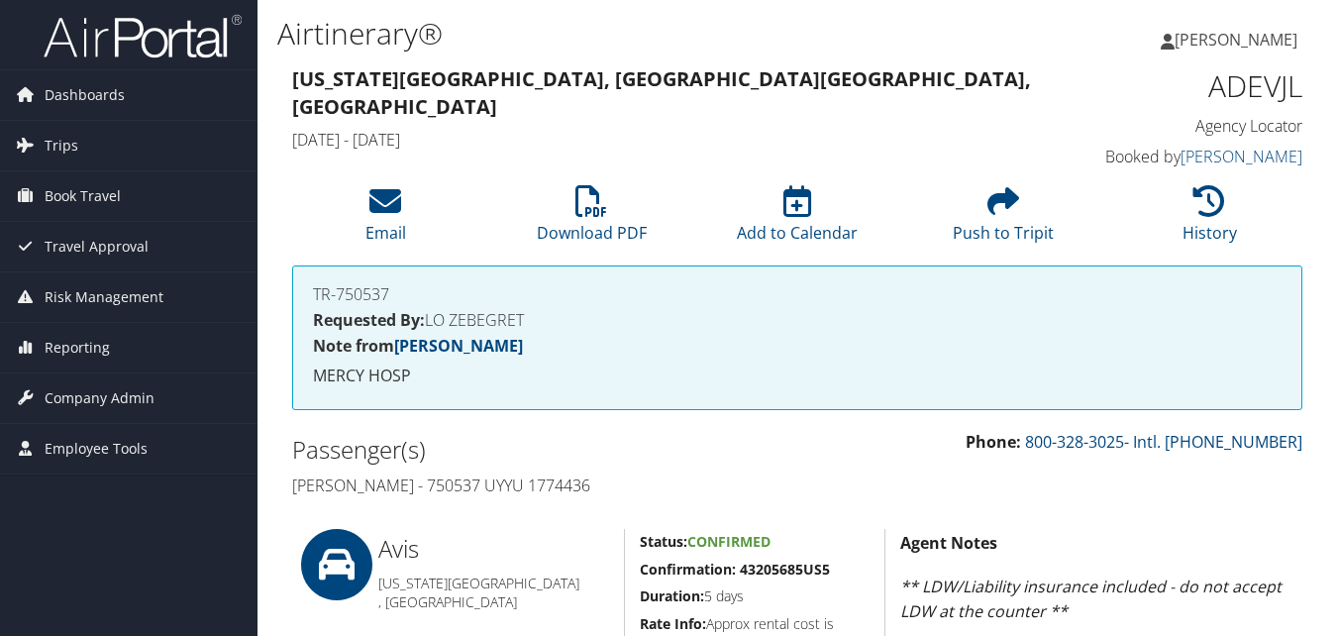
scroll to position [792, 0]
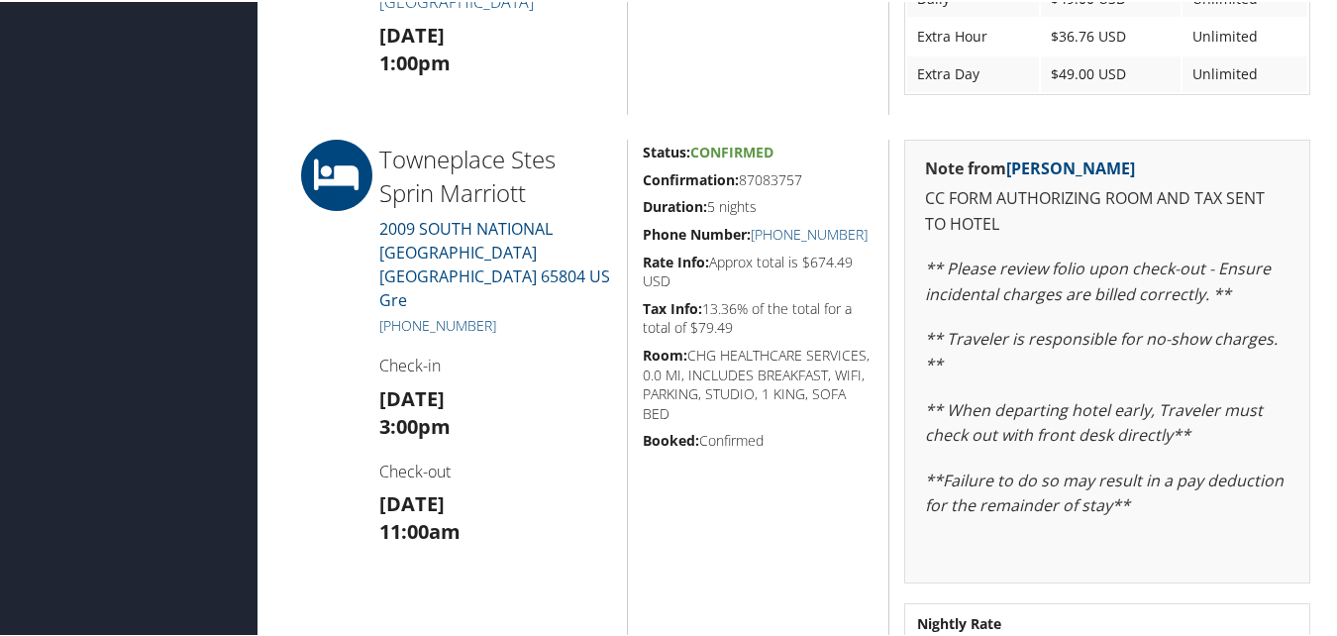
drag, startPoint x: 641, startPoint y: 172, endPoint x: 799, endPoint y: 184, distance: 158.8
click at [799, 184] on h5 "Confirmation: 87083757" at bounding box center [759, 178] width 232 height 20
copy h5 "Confirmation: 87083757"
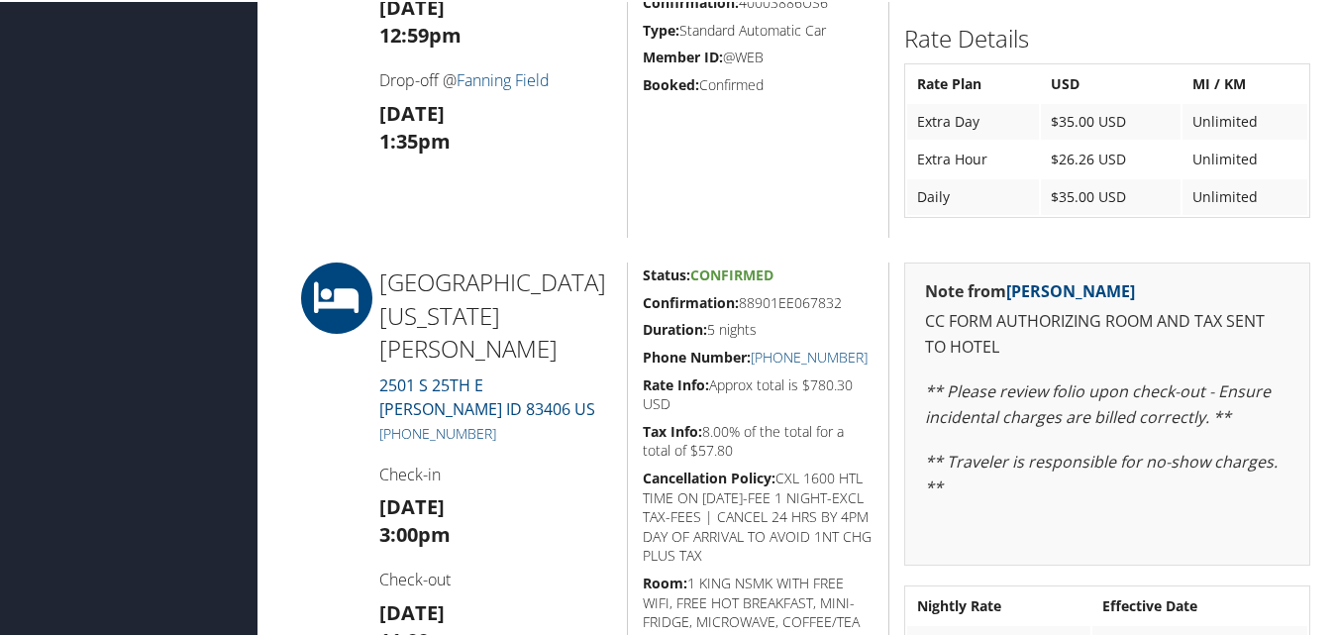
scroll to position [1089, 0]
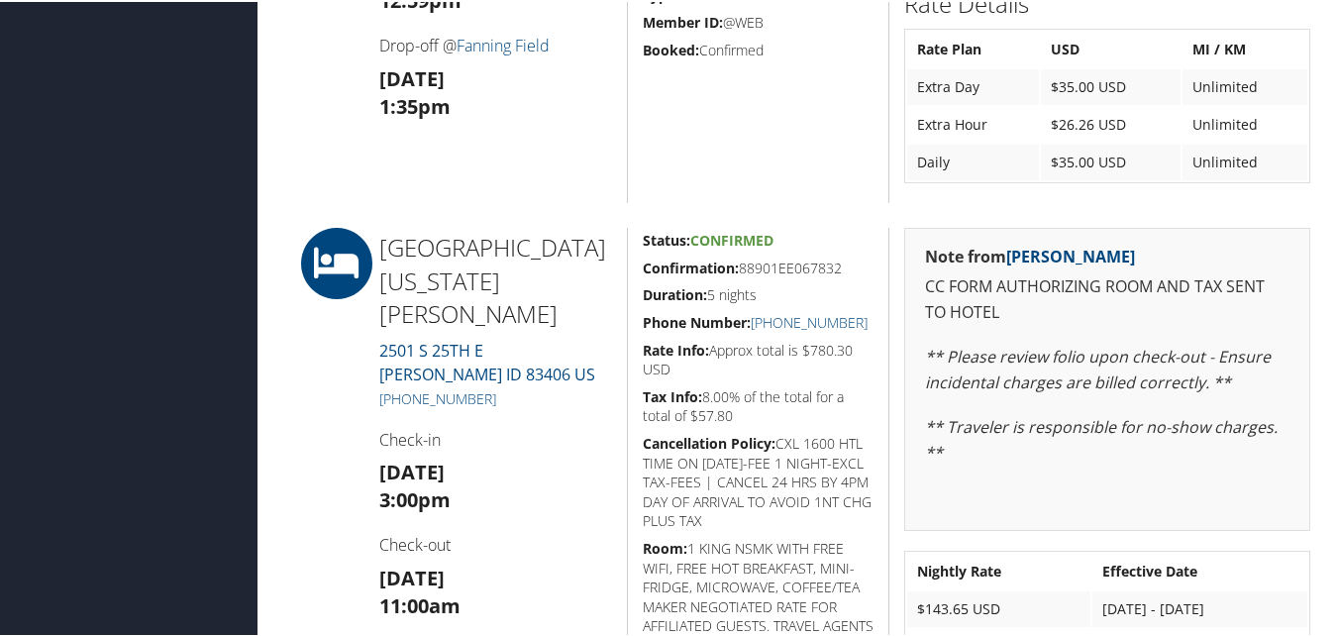
drag, startPoint x: 637, startPoint y: 268, endPoint x: 850, endPoint y: 264, distance: 213.9
click at [850, 264] on div "Status: Confirmed Confirmation: 88901EE067832 Duration: 5 nights Phone Number: …" at bounding box center [758, 512] width 262 height 572
copy h5 "Confirmation: 88901EE067832"
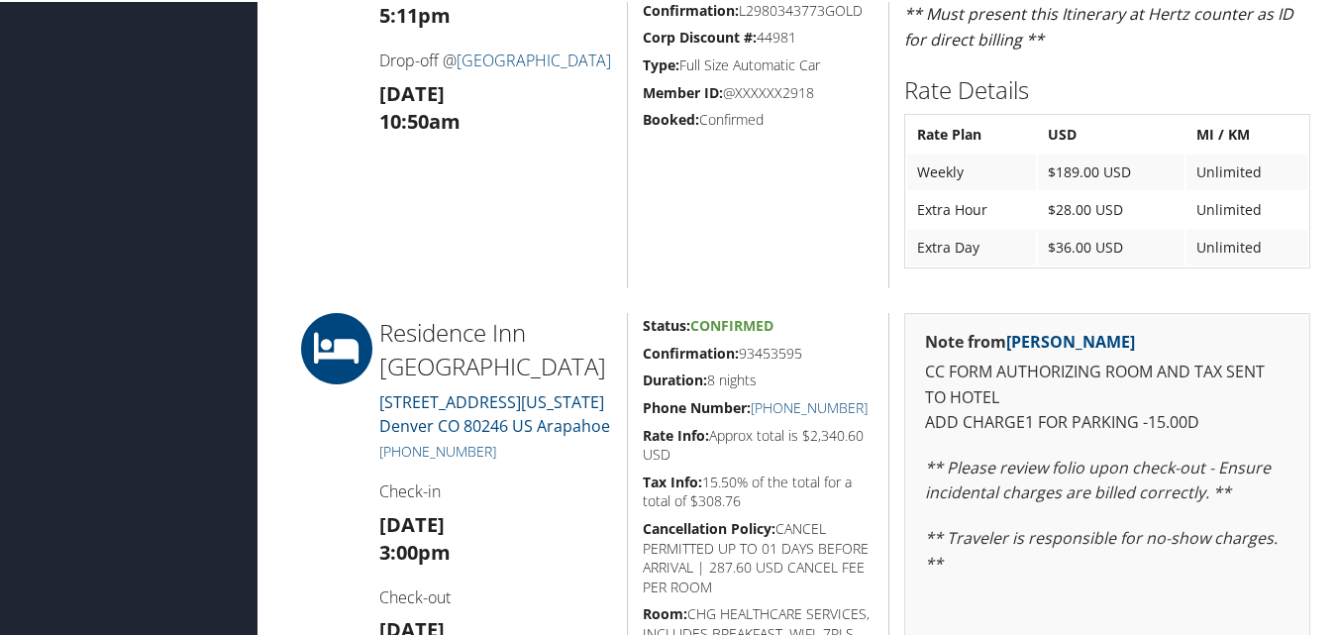
scroll to position [1584, 0]
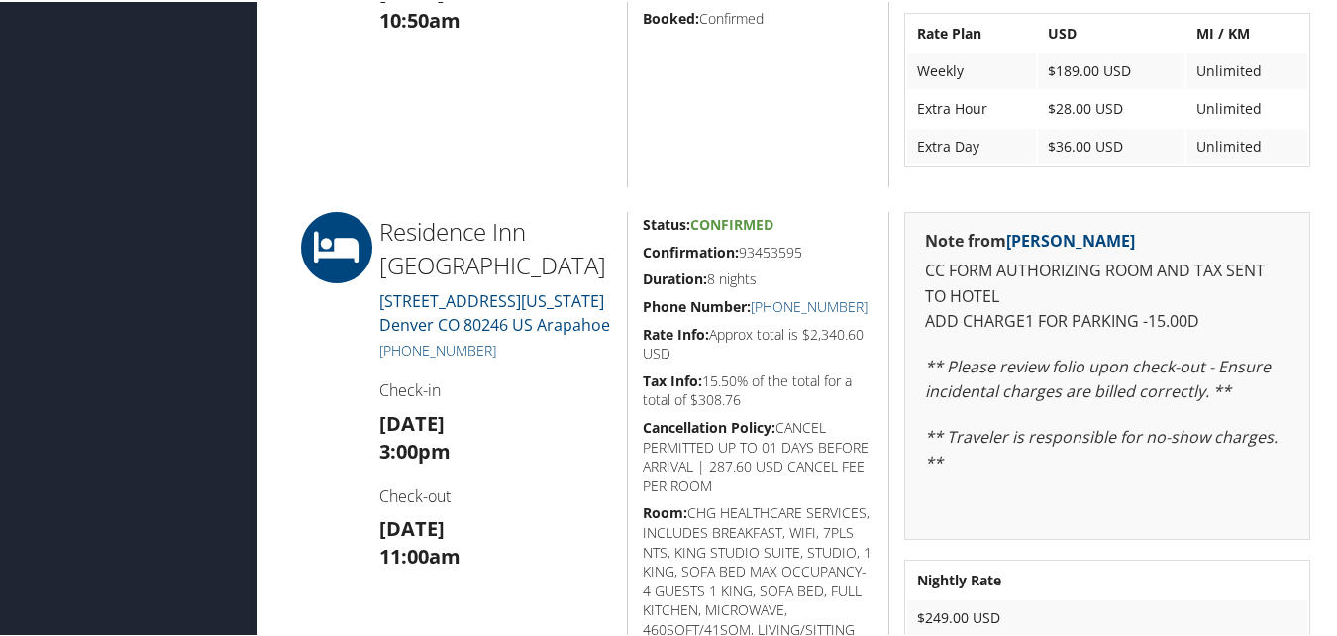
drag, startPoint x: 635, startPoint y: 249, endPoint x: 801, endPoint y: 248, distance: 166.3
click at [801, 248] on div "Status: Confirmed Confirmation: 93453595 Duration: 8 nights Phone Number: [PHON…" at bounding box center [758, 509] width 262 height 599
copy h5 "Confirmation: 93453595"
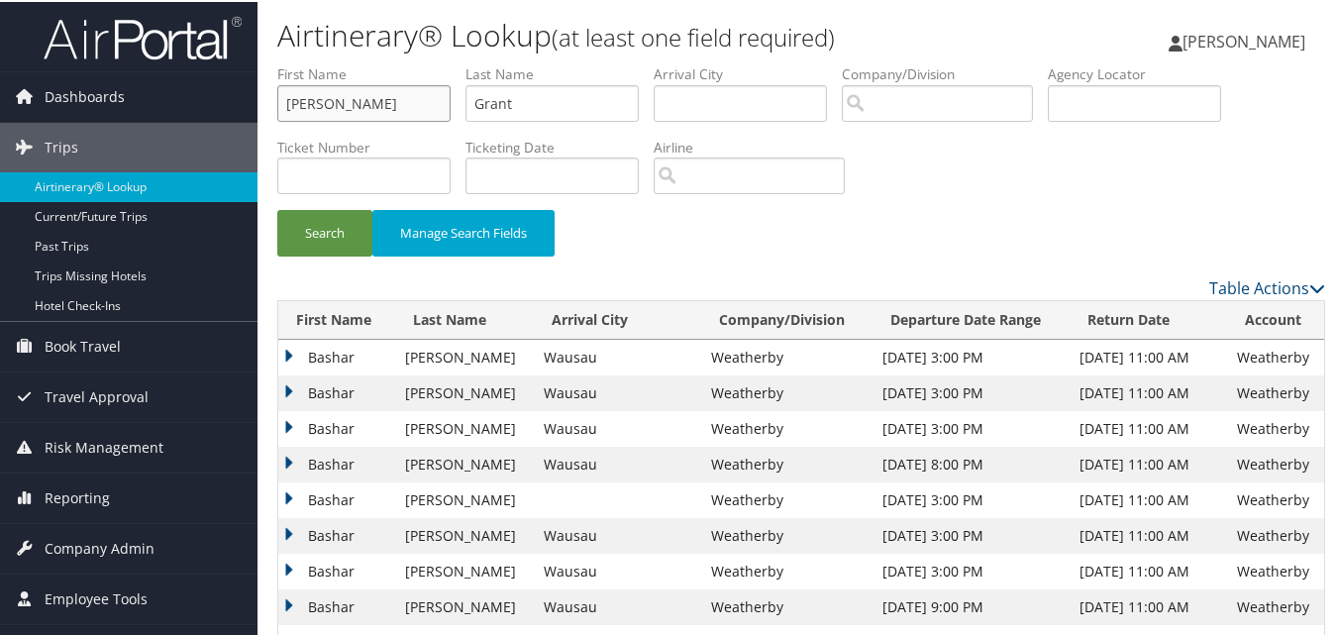
click at [412, 108] on input "[PERSON_NAME]" at bounding box center [363, 101] width 173 height 37
paste input "Bashar"
type input "Bashar"
click at [583, 115] on input "Grant" at bounding box center [551, 101] width 173 height 37
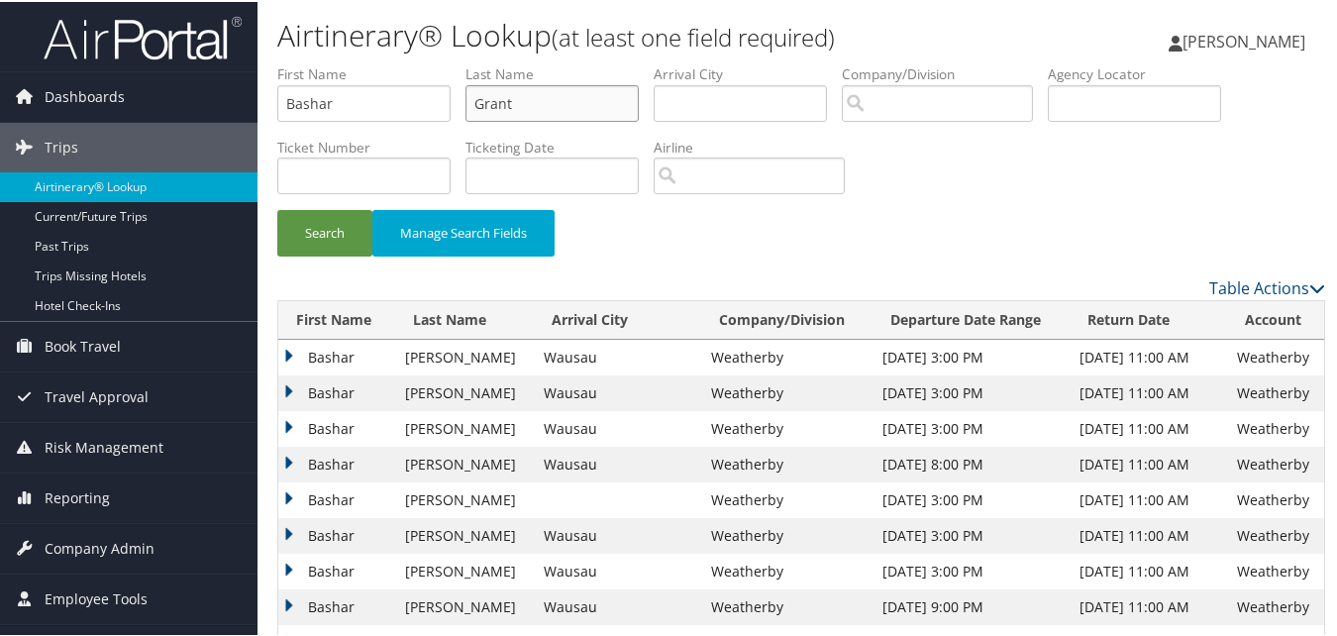
paste input "[PERSON_NAME]"
click at [501, 107] on input "GrantOmari" at bounding box center [551, 101] width 173 height 37
paste input "text"
type input "[PERSON_NAME]"
click at [319, 234] on button "Search" at bounding box center [324, 231] width 95 height 47
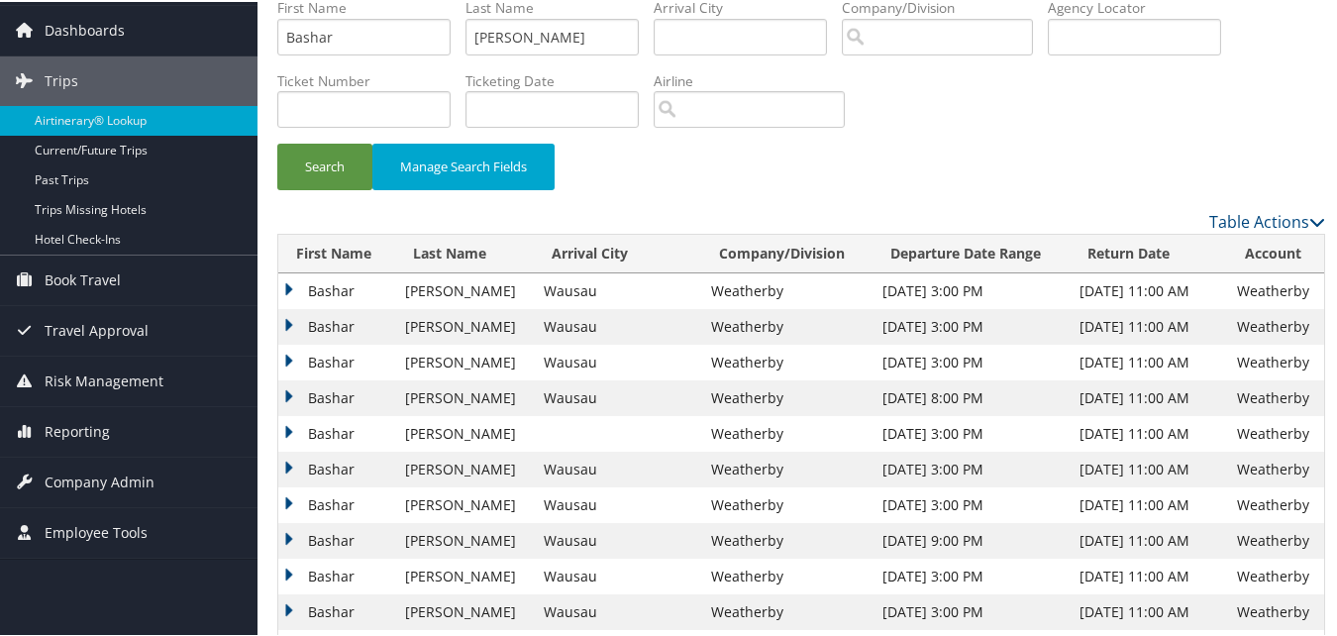
scroll to position [99, 0]
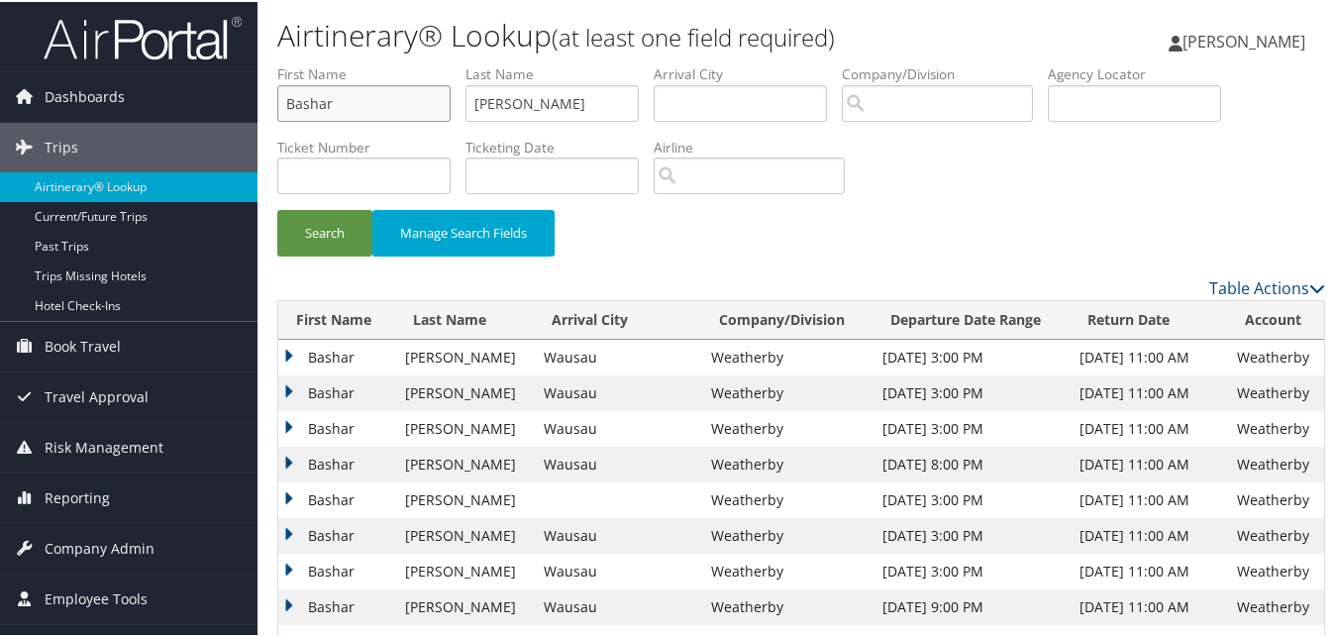
click at [360, 83] on input "Bashar" at bounding box center [363, 101] width 173 height 37
paste input "Awais"
type input "Awais"
click at [533, 109] on input "[PERSON_NAME]" at bounding box center [551, 101] width 173 height 37
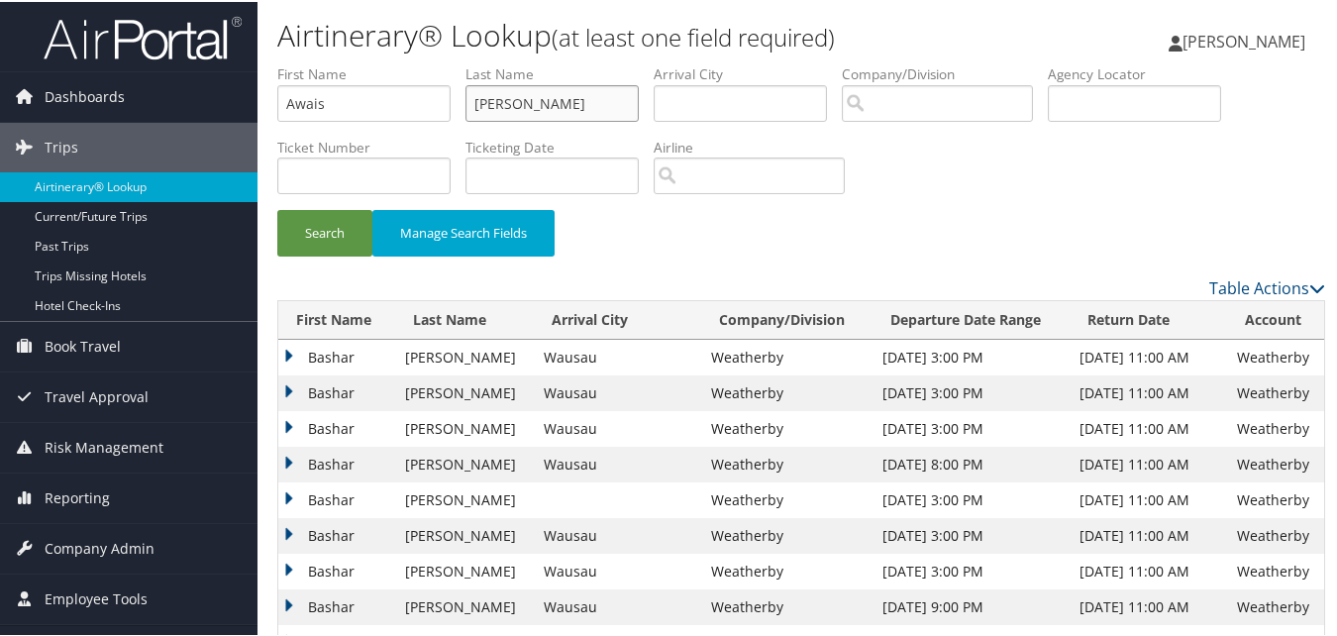
click at [533, 109] on input "[PERSON_NAME]" at bounding box center [551, 101] width 173 height 37
paste input "Ahmed"
type input "Ahmed"
click at [307, 237] on button "Search" at bounding box center [324, 231] width 95 height 47
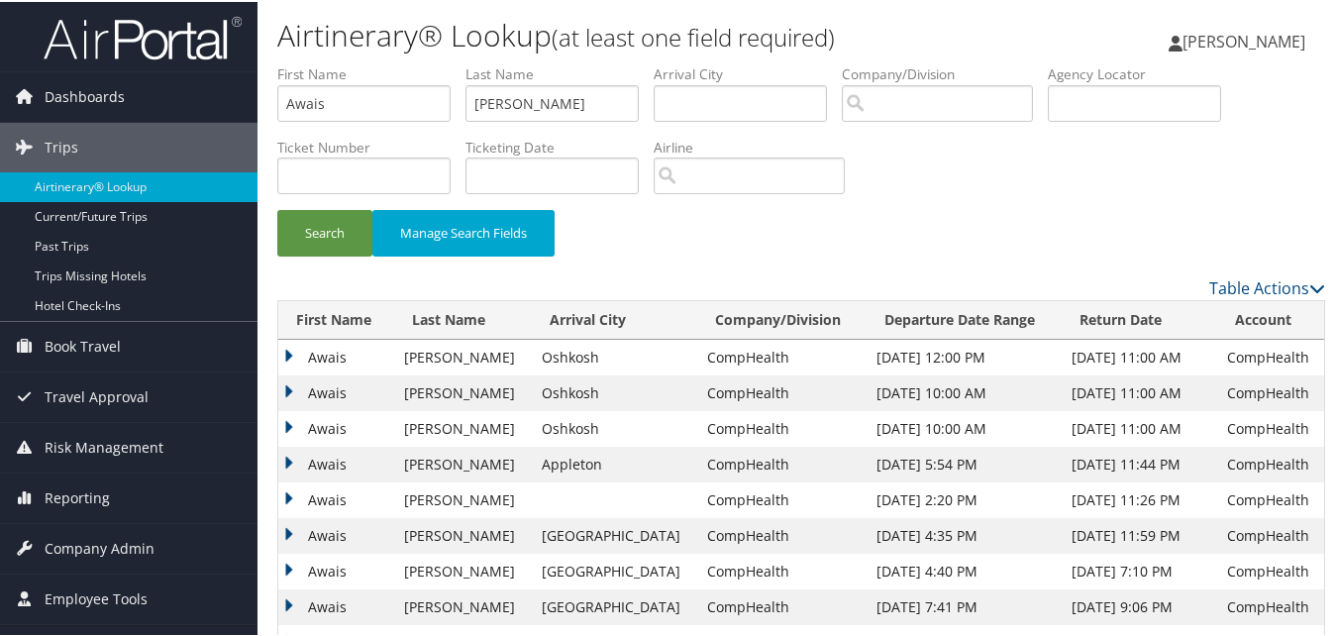
click at [289, 464] on td "Awais" at bounding box center [336, 463] width 116 height 36
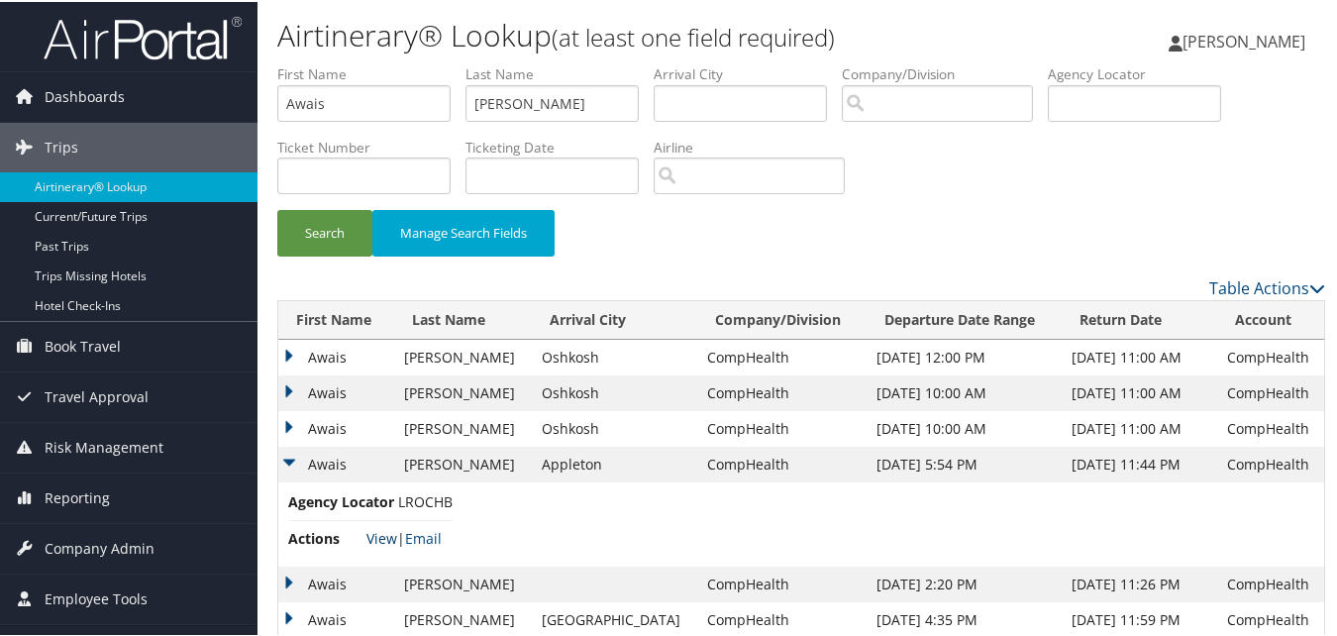
click at [377, 538] on link "View" at bounding box center [381, 536] width 31 height 19
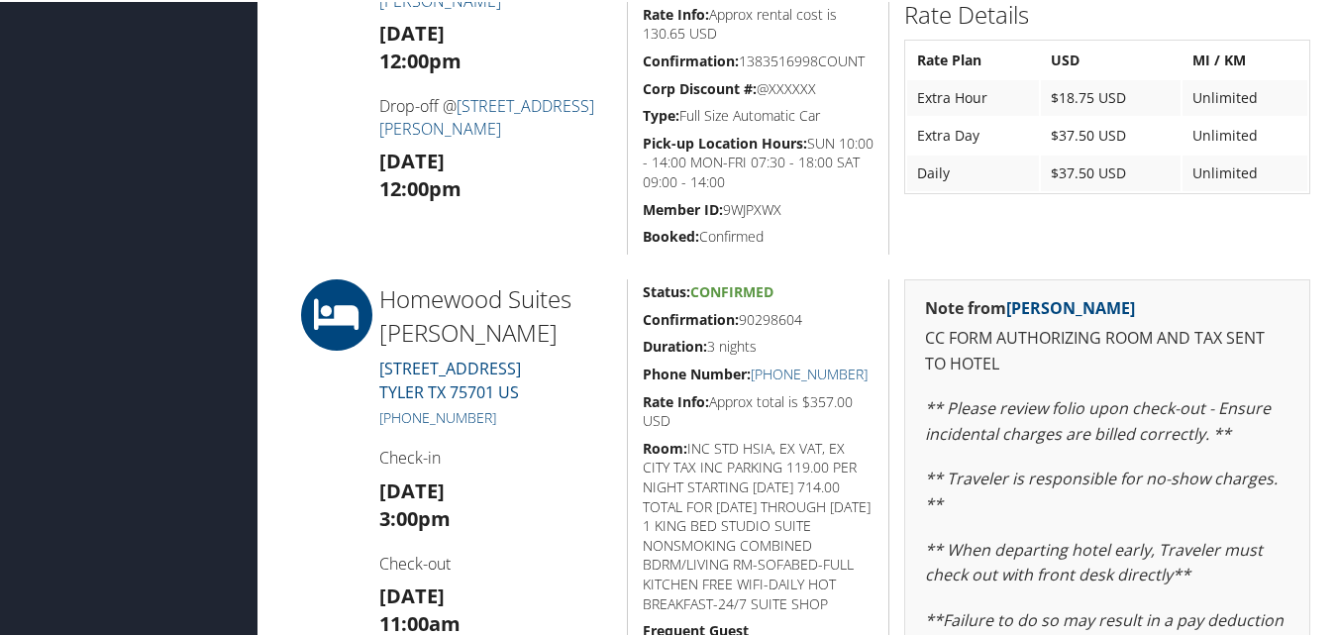
scroll to position [792, 0]
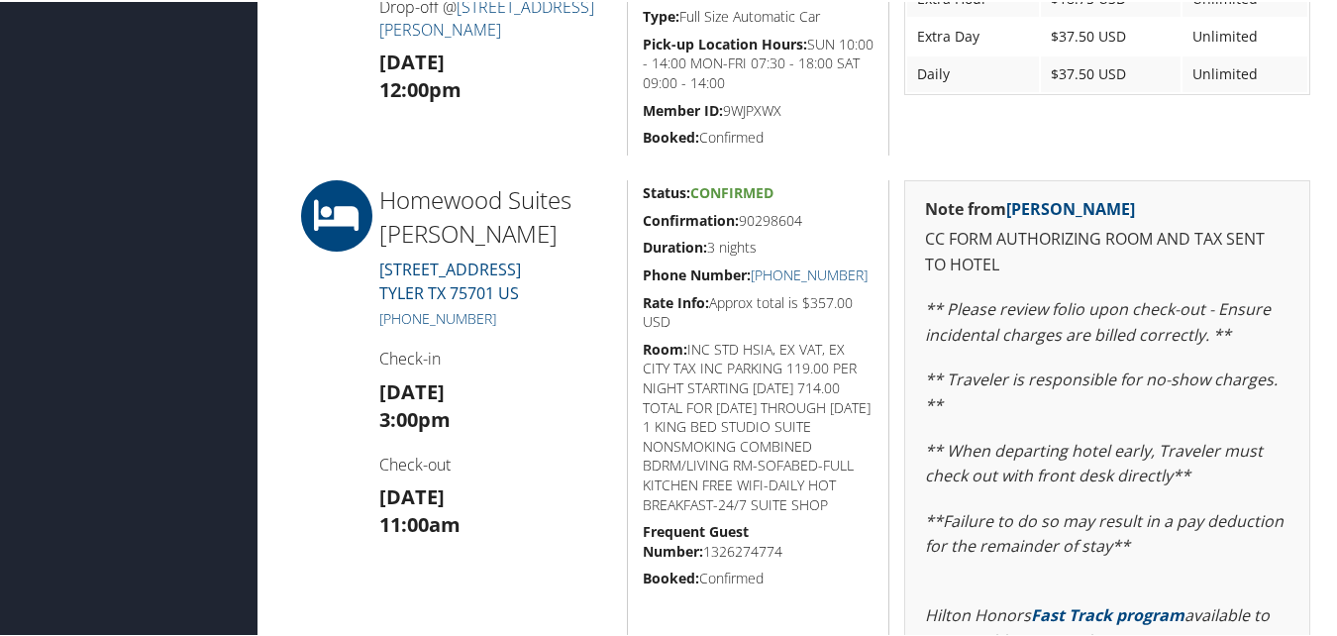
drag, startPoint x: 631, startPoint y: 227, endPoint x: 803, endPoint y: 247, distance: 173.4
click at [803, 247] on div "Status: Confirmed Confirmation: 90298604 Duration: 3 nights Phone Number: [PHON…" at bounding box center [758, 553] width 262 height 750
copy h5 "Confirmation: 90298604"
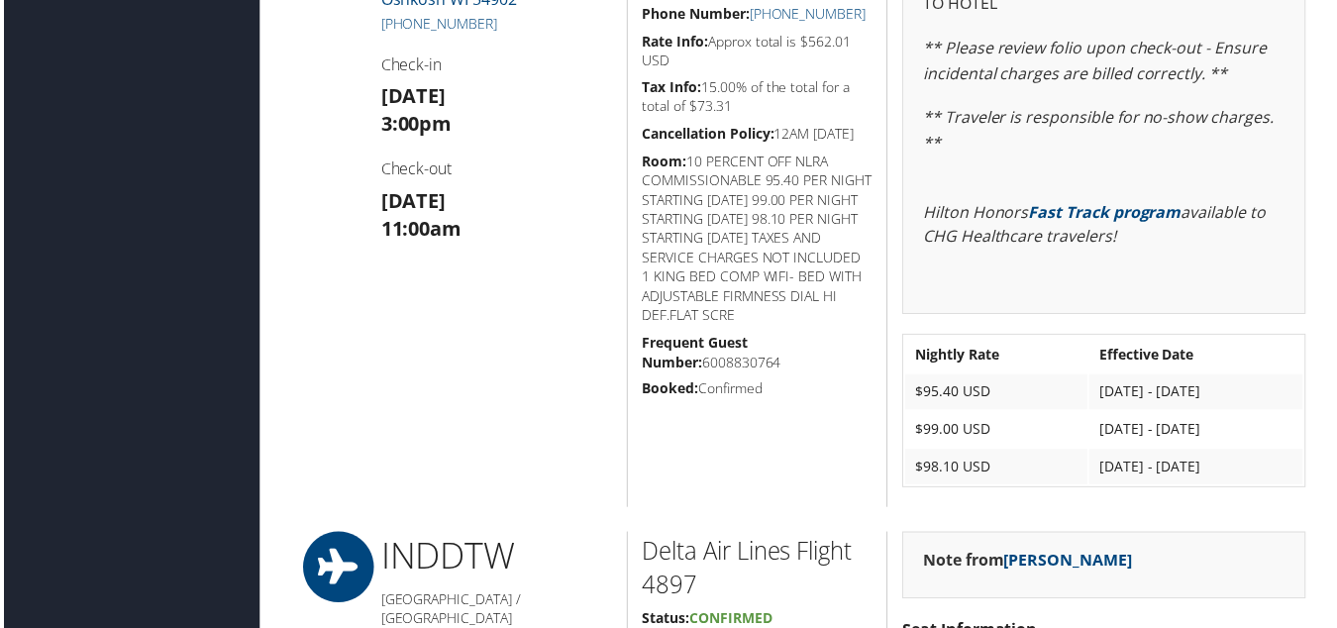
scroll to position [1287, 0]
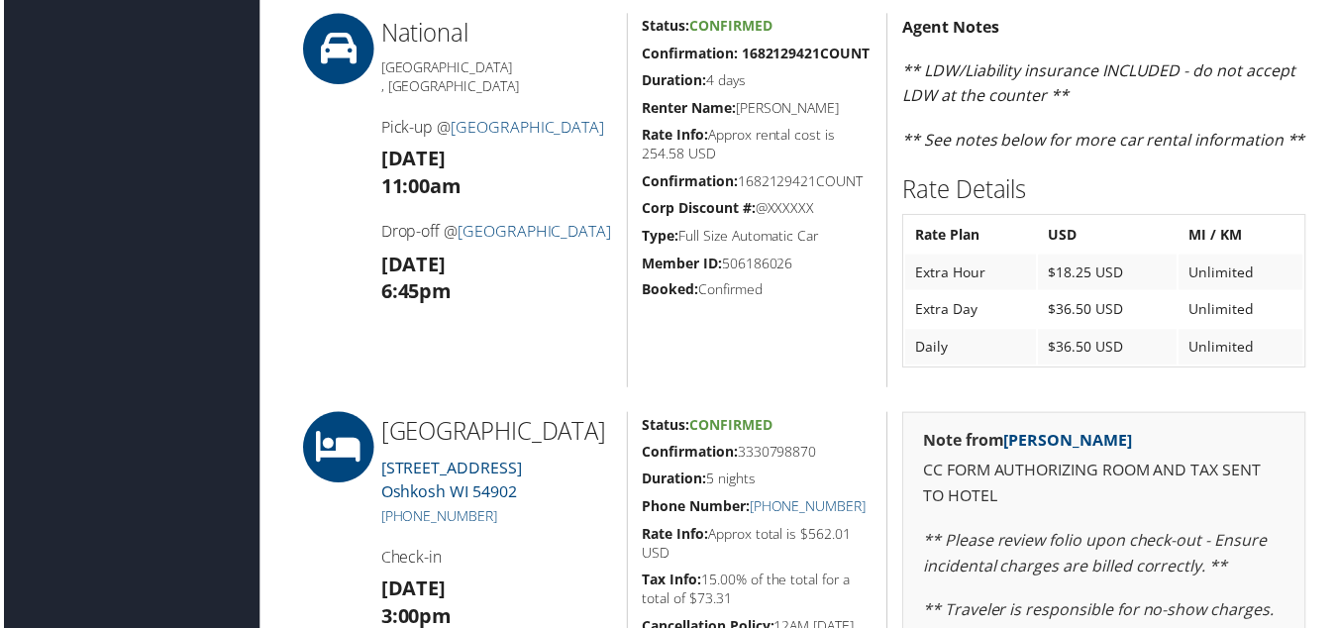
drag, startPoint x: 641, startPoint y: 446, endPoint x: 828, endPoint y: 442, distance: 187.2
copy h5 "Confirmation: 3330798870"
